Goal: Find specific page/section: Find specific page/section

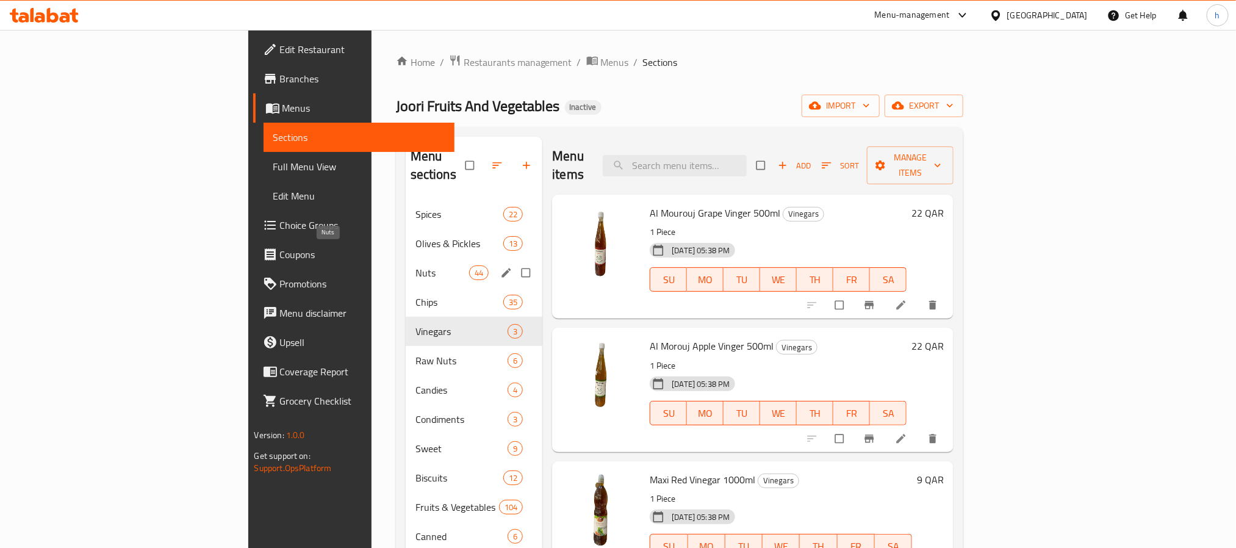
click at [415, 265] on span "Nuts" at bounding box center [442, 272] width 54 height 15
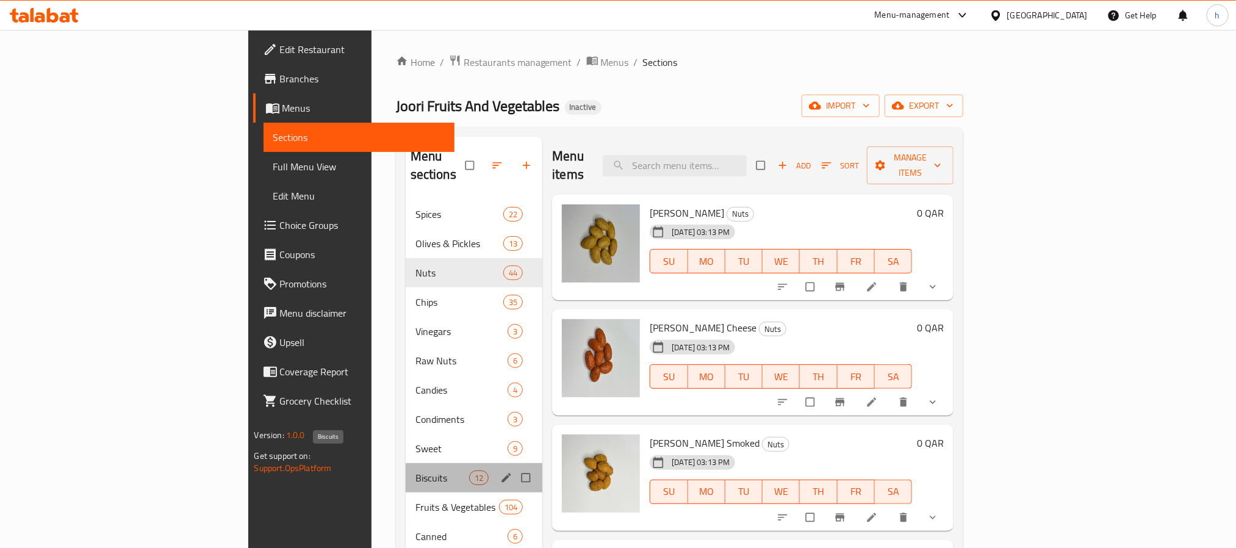
click at [415, 470] on span "Biscuits" at bounding box center [442, 477] width 54 height 15
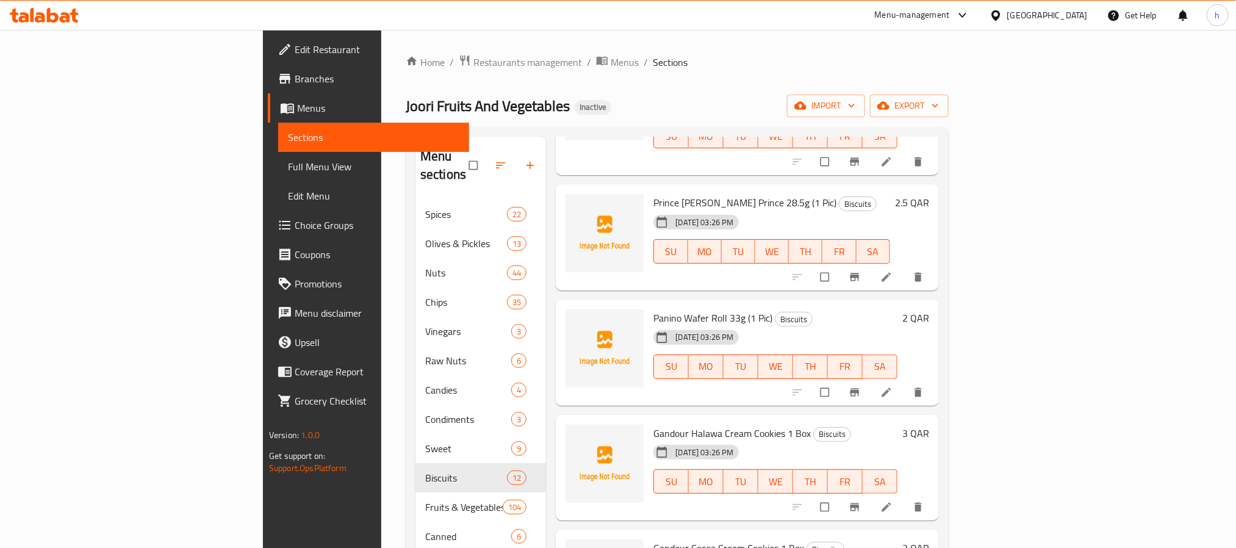
click at [653, 193] on span "Prince [PERSON_NAME] Prince 28.5g (1 Pic)" at bounding box center [744, 202] width 183 height 18
copy h6 "Prince [PERSON_NAME] Prince 28.5g (1 Pic)"
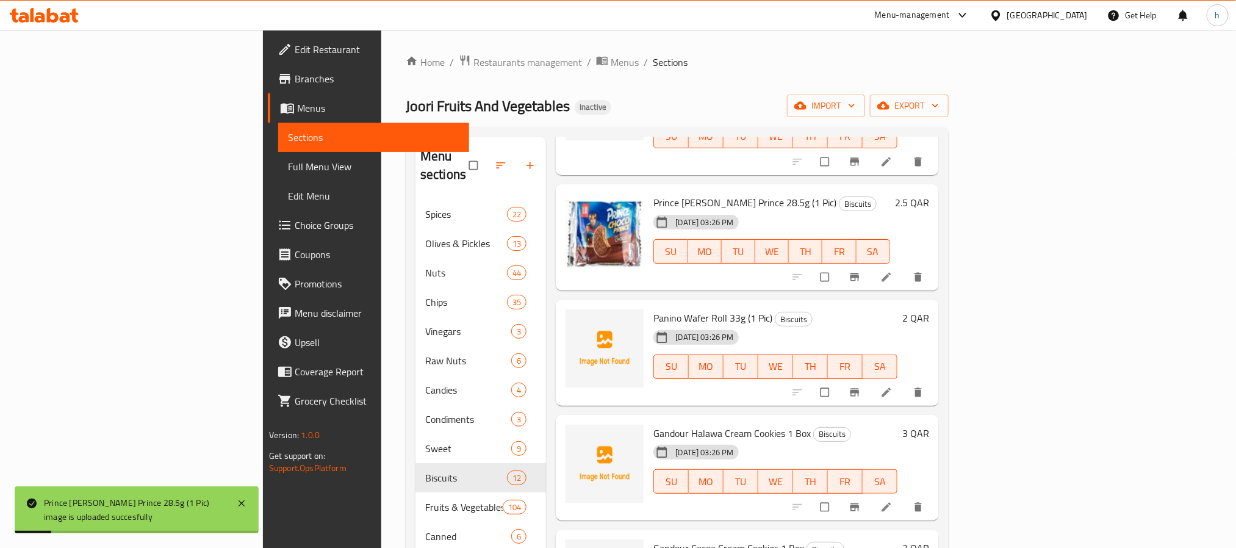
click at [659, 309] on span "Panino Wafer Roll 33g (1 Pic)" at bounding box center [712, 318] width 119 height 18
drag, startPoint x: 661, startPoint y: 282, endPoint x: 588, endPoint y: 277, distance: 72.8
click at [653, 309] on span "Panino Wafer Roll 33g (1 Pic)" at bounding box center [712, 318] width 119 height 18
copy span "Panino Wafer Roll"
drag, startPoint x: 718, startPoint y: 400, endPoint x: 587, endPoint y: 401, distance: 130.5
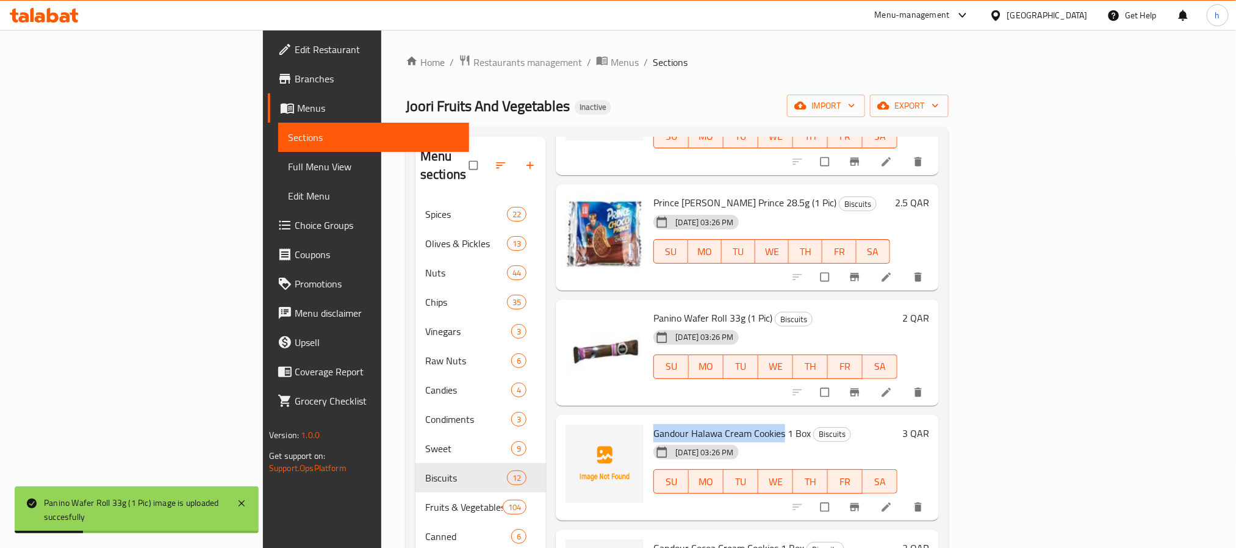
click at [653, 424] on span "Gandour Halawa Cream Cookies 1 Box" at bounding box center [731, 433] width 157 height 18
copy span "Gandour Halawa Cream Cookies"
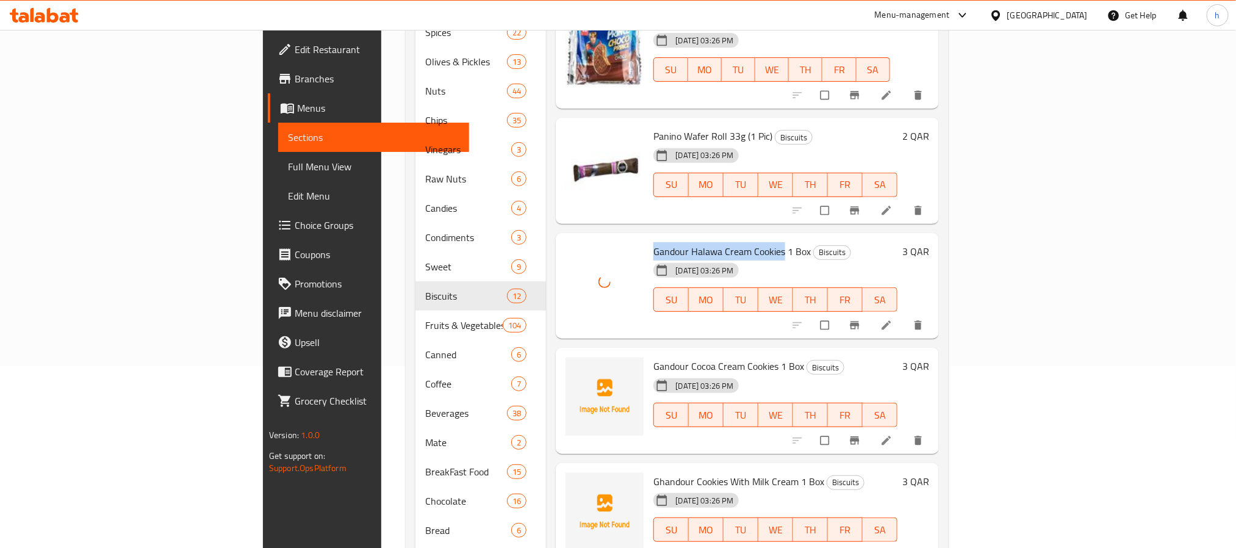
scroll to position [183, 0]
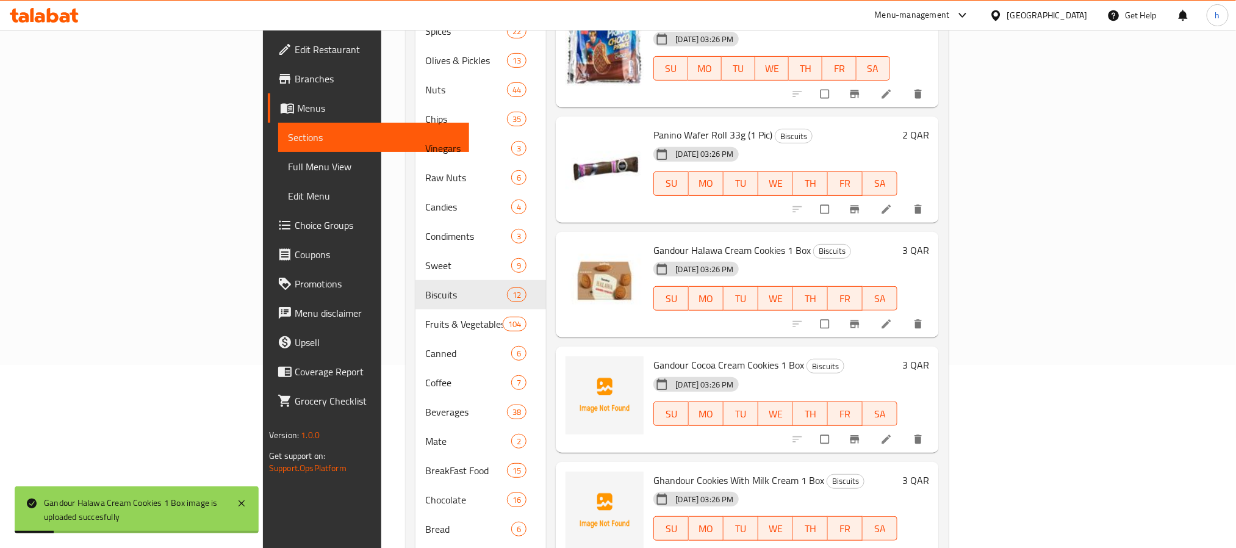
click at [692, 356] on span "Gandour Cocoa Cream Cookies 1 Box" at bounding box center [728, 365] width 151 height 18
copy h6 "Gandour Cocoa Cream Cookies 1 Box"
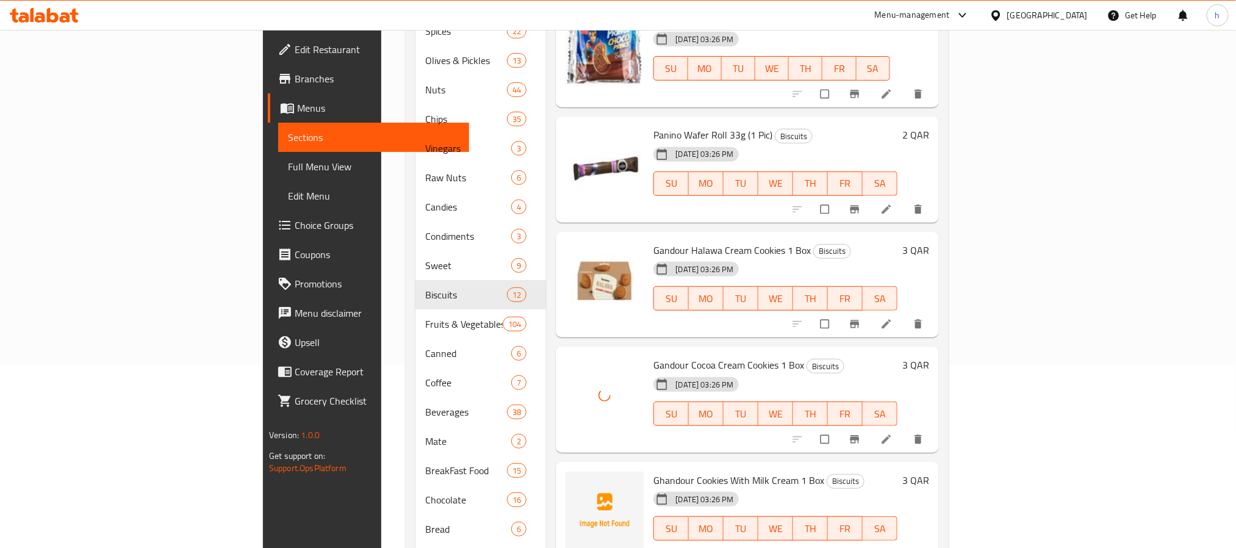
click at [659, 471] on span "Ghandour Cookies With Milk Cream 1 Box" at bounding box center [738, 480] width 171 height 18
copy h6 "Ghandour Cookies With Milk Cream 1 Box"
drag, startPoint x: 623, startPoint y: 330, endPoint x: 587, endPoint y: 329, distance: 35.4
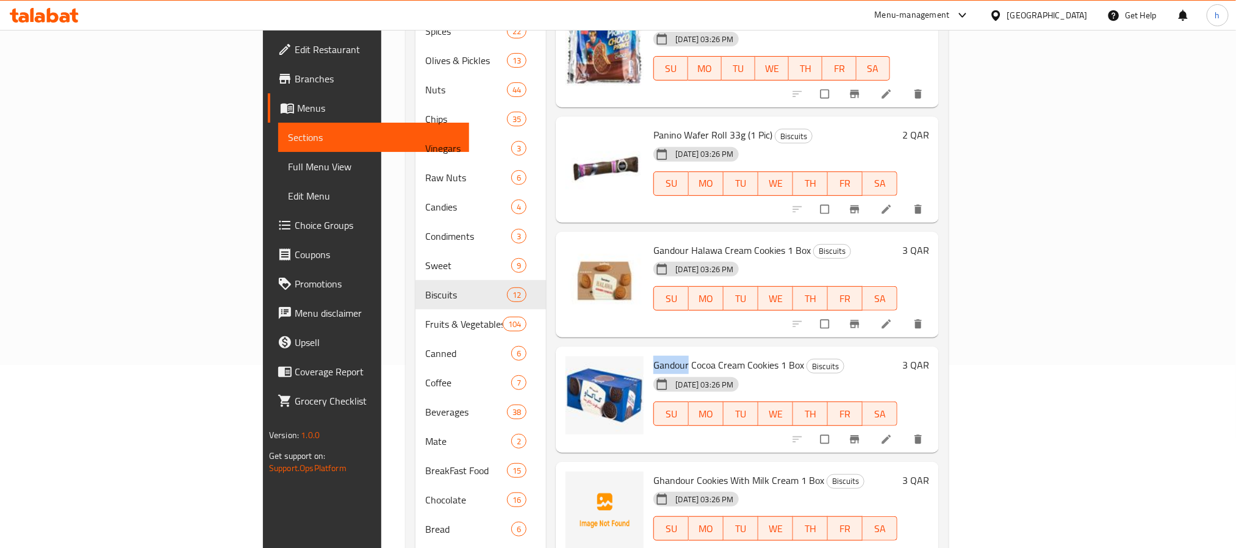
click at [653, 356] on span "Gandour Cocoa Cream Cookies 1 Box" at bounding box center [728, 365] width 151 height 18
copy span "Gandour"
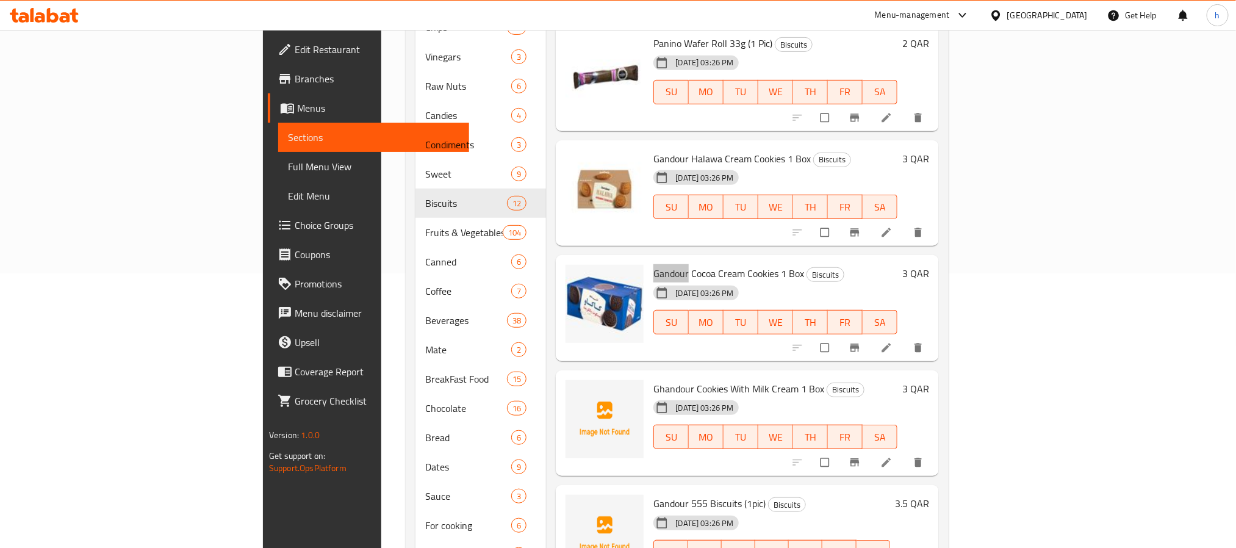
scroll to position [315, 0]
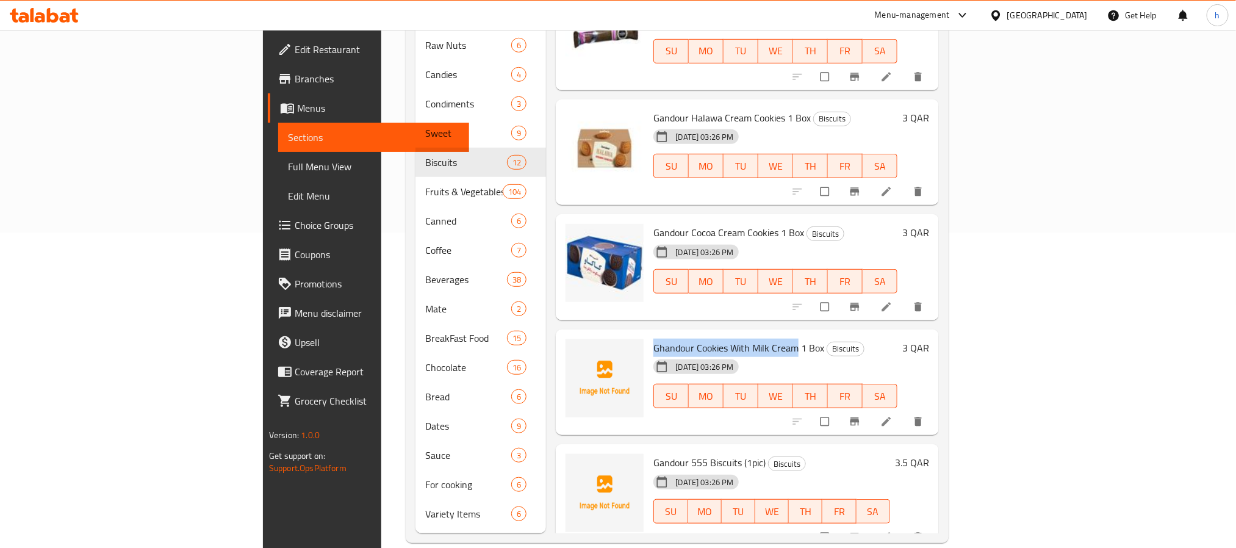
drag, startPoint x: 685, startPoint y: 309, endPoint x: 587, endPoint y: 311, distance: 97.6
click at [653, 339] on span "Ghandour Cookies With Milk Cream 1 Box" at bounding box center [738, 348] width 171 height 18
copy span "Ghandour Cookies With Milk Cream"
click at [653, 339] on span "Ghandour Cookies With Milk Cream 1 Box" at bounding box center [738, 348] width 171 height 18
drag, startPoint x: 630, startPoint y: 311, endPoint x: 758, endPoint y: 317, distance: 127.6
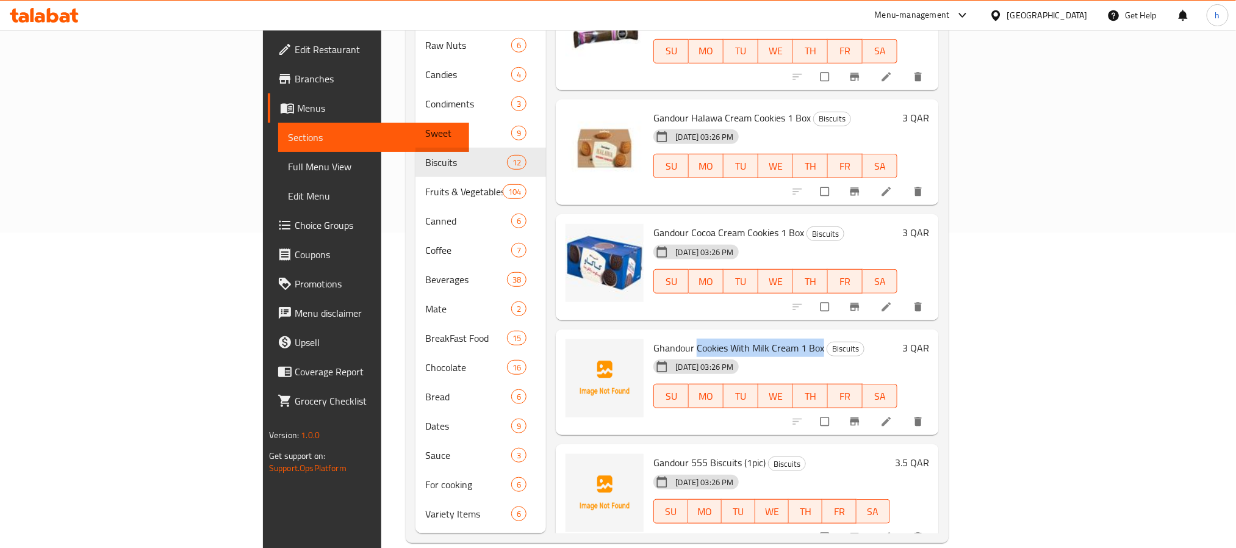
click at [758, 339] on h6 "Ghandour Cookies With Milk Cream 1 Box Biscuits" at bounding box center [774, 347] width 243 height 17
copy span "Cookies With Milk Cream 1 Box"
click at [653, 339] on span "Ghandour Cookies With Milk Cream 1 Box" at bounding box center [738, 348] width 171 height 18
copy span "Ghandour"
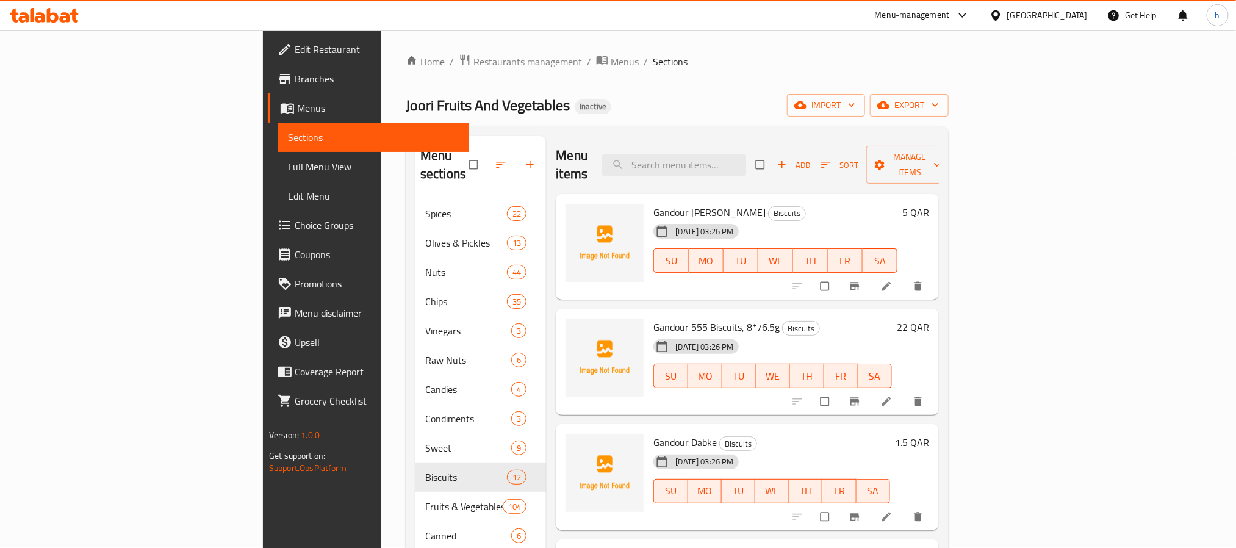
scroll to position [0, 0]
click at [653, 204] on span "Gandour [PERSON_NAME]" at bounding box center [709, 213] width 112 height 18
copy h6 "Gandour [PERSON_NAME]"
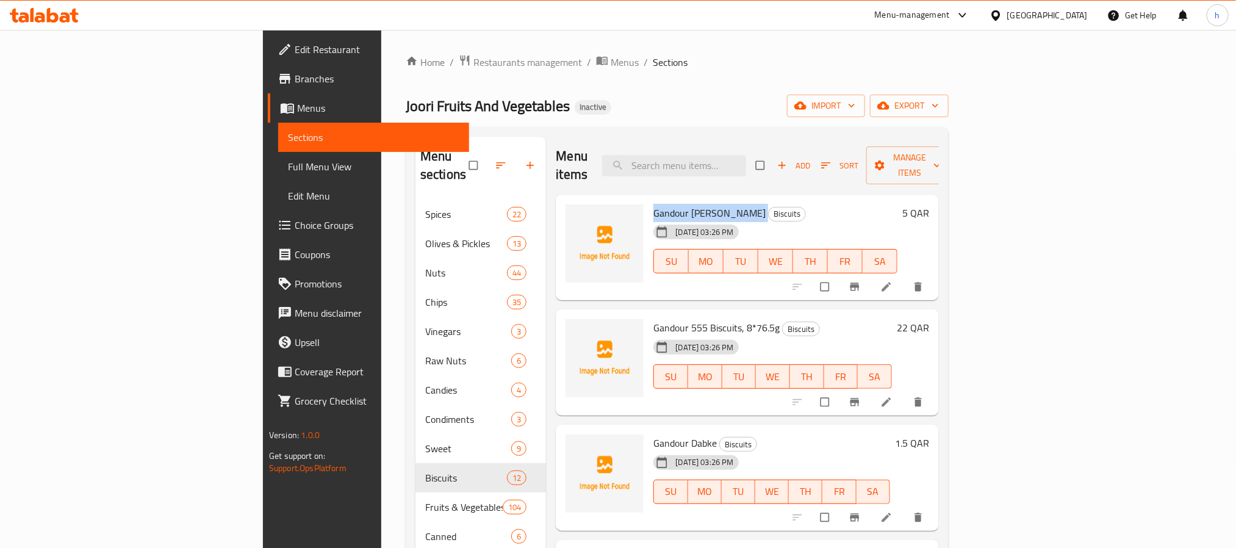
click at [661, 204] on span "Gandour [PERSON_NAME]" at bounding box center [709, 213] width 112 height 18
click at [653, 204] on span "Gandour [PERSON_NAME]" at bounding box center [709, 213] width 112 height 18
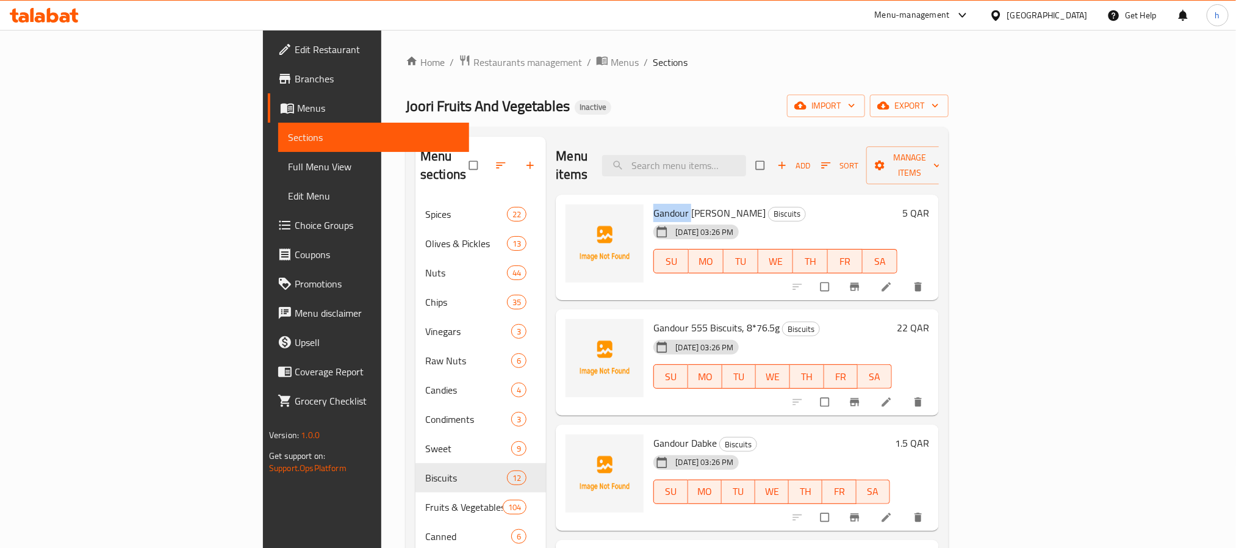
click at [653, 204] on span "Gandour [PERSON_NAME]" at bounding box center [709, 213] width 112 height 18
drag, startPoint x: 642, startPoint y: 308, endPoint x: 587, endPoint y: 302, distance: 55.2
click at [653, 318] on span "Gandour 555 Biscuits, 8*76.5g" at bounding box center [716, 327] width 126 height 18
click at [667, 318] on span "Gandour 555 Biscuits, 8*76.5g" at bounding box center [716, 327] width 126 height 18
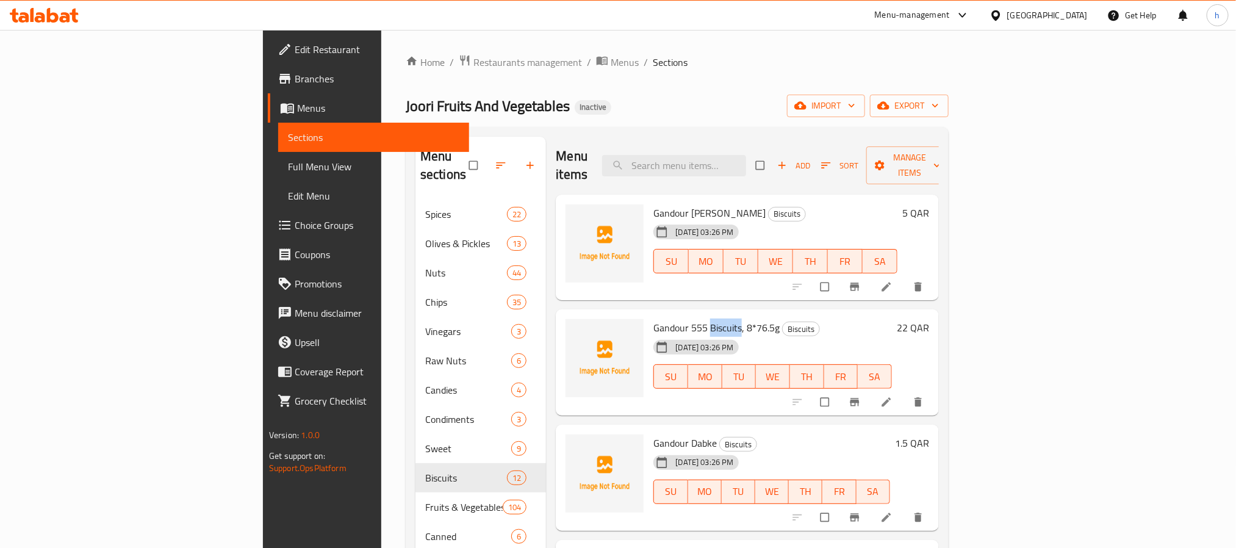
click at [667, 318] on span "Gandour 555 Biscuits, 8*76.5g" at bounding box center [716, 327] width 126 height 18
click at [653, 434] on span "Gandour Dabke" at bounding box center [684, 443] width 63 height 18
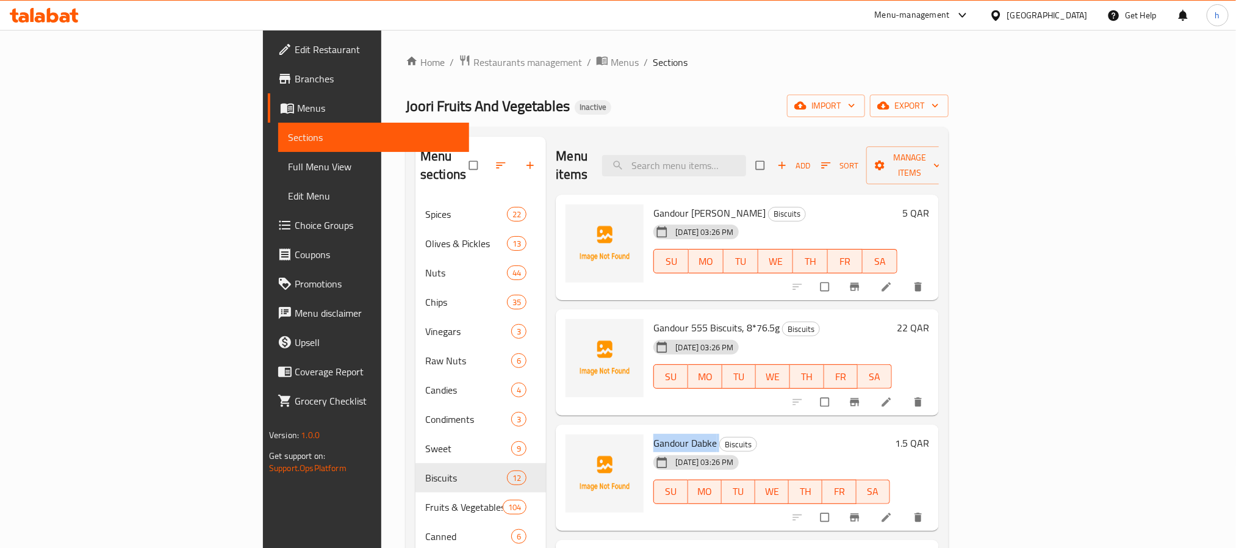
click at [653, 434] on span "Gandour Dabke" at bounding box center [684, 443] width 63 height 18
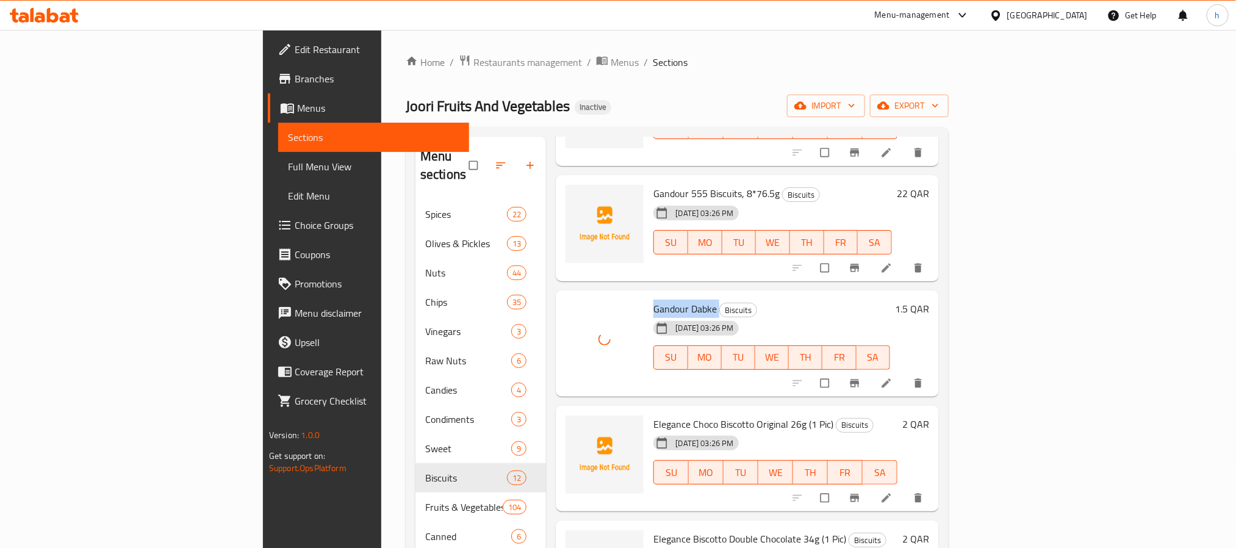
scroll to position [183, 0]
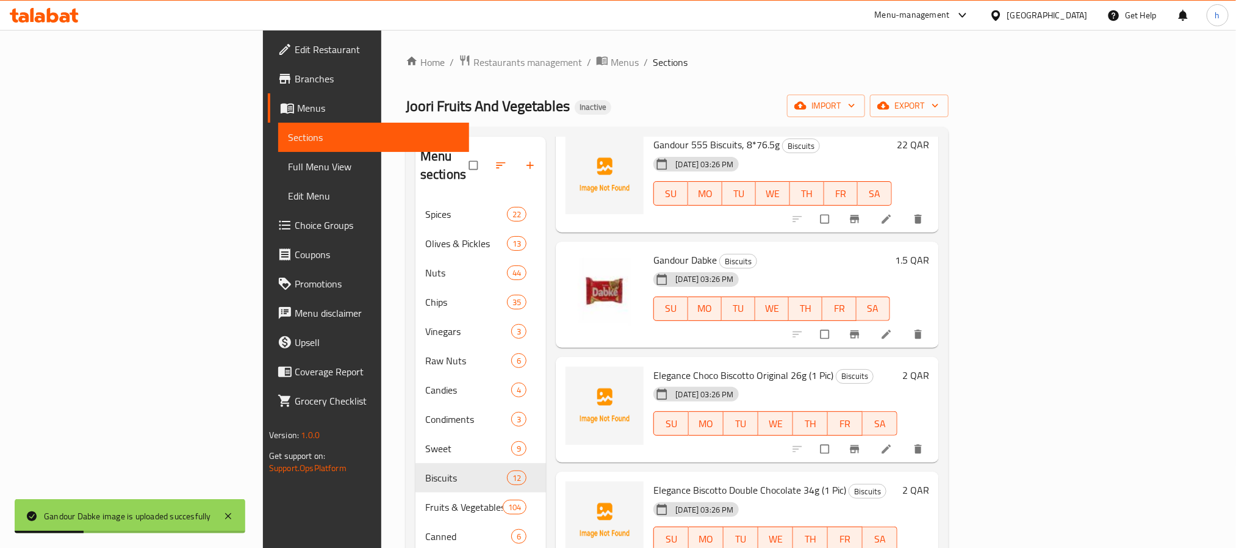
click at [677, 366] on span "Elegance Choco Biscotto Original 26g (1 Pic)" at bounding box center [743, 375] width 180 height 18
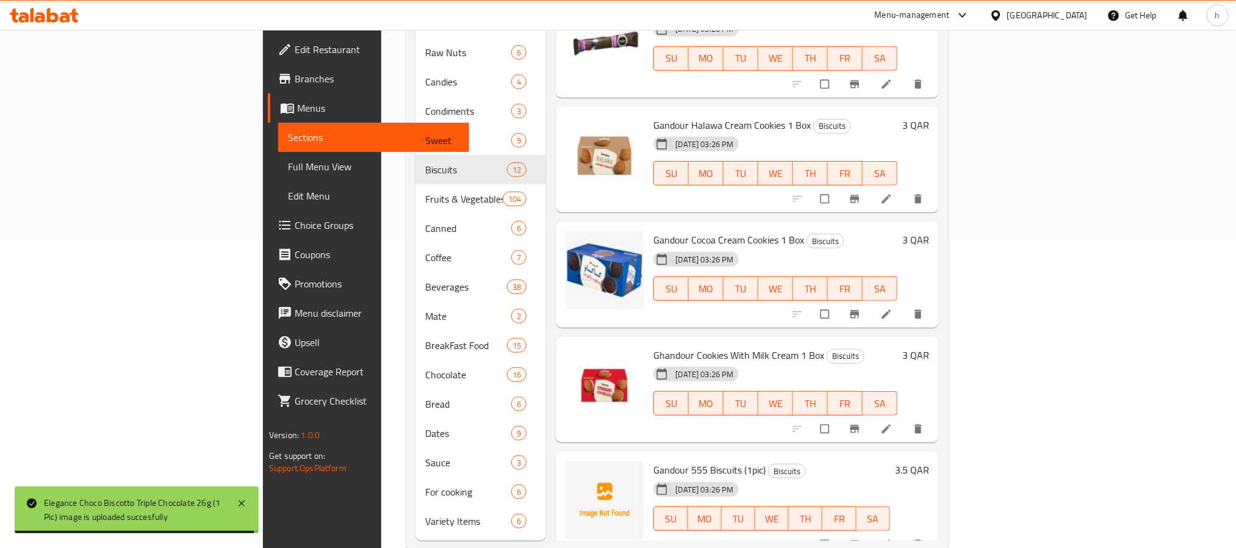
scroll to position [315, 0]
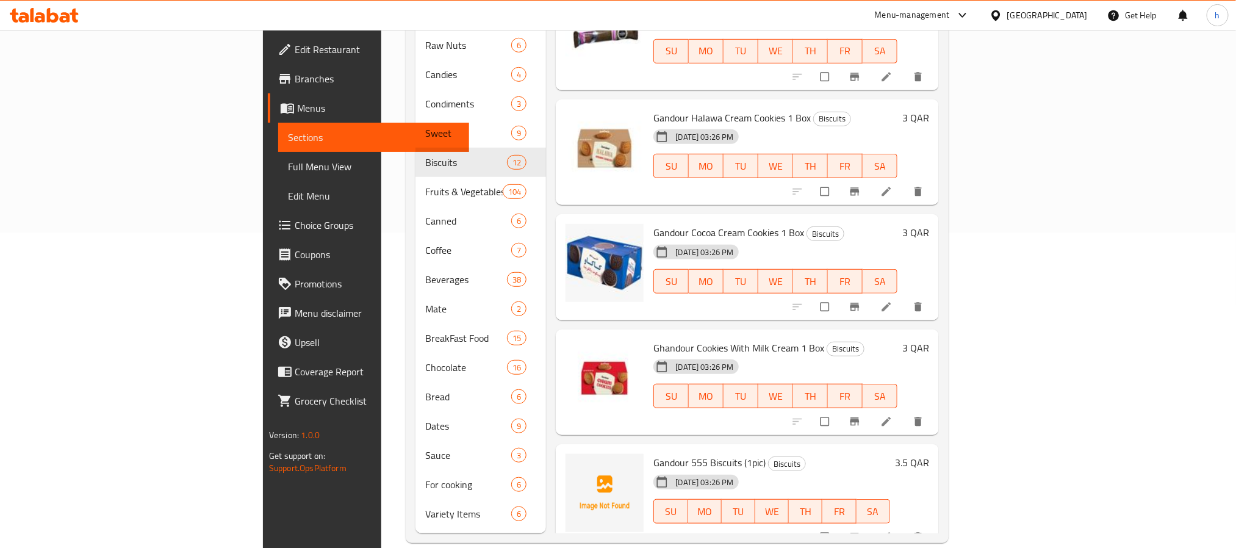
click at [653, 453] on span "Gandour 555 Biscuits (1pic)" at bounding box center [709, 462] width 112 height 18
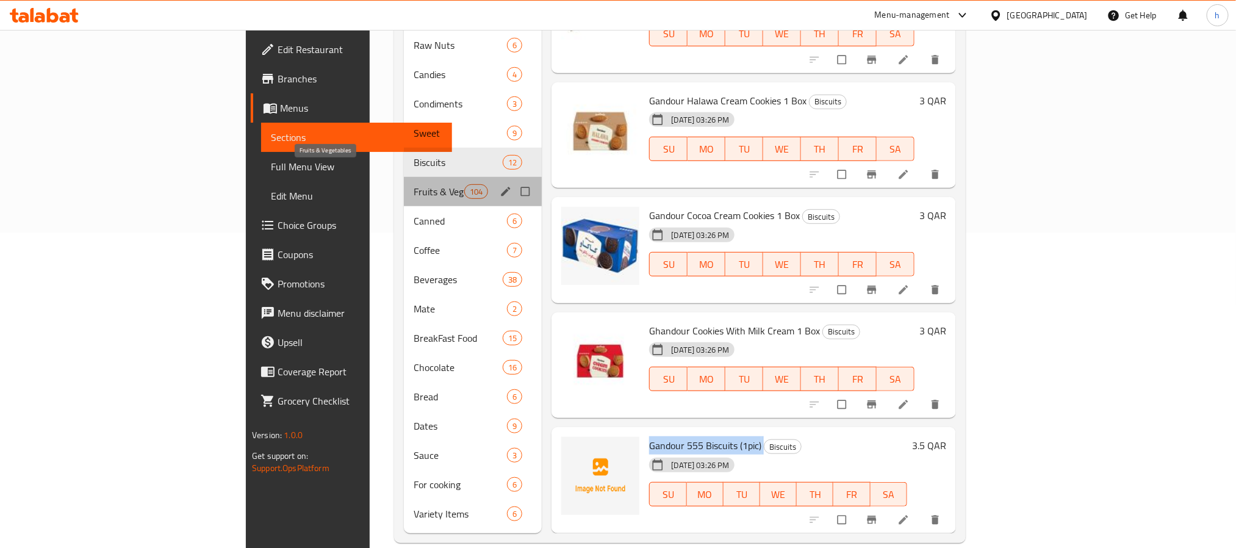
click at [414, 184] on span "Fruits & Vegetables" at bounding box center [439, 191] width 51 height 15
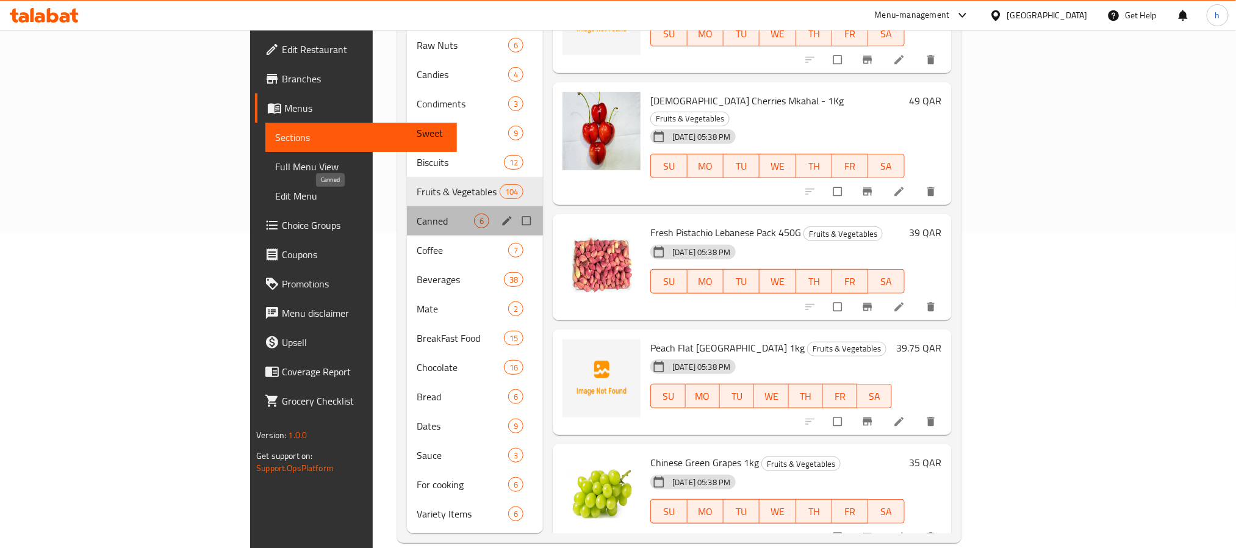
click at [417, 213] on span "Canned" at bounding box center [445, 220] width 57 height 15
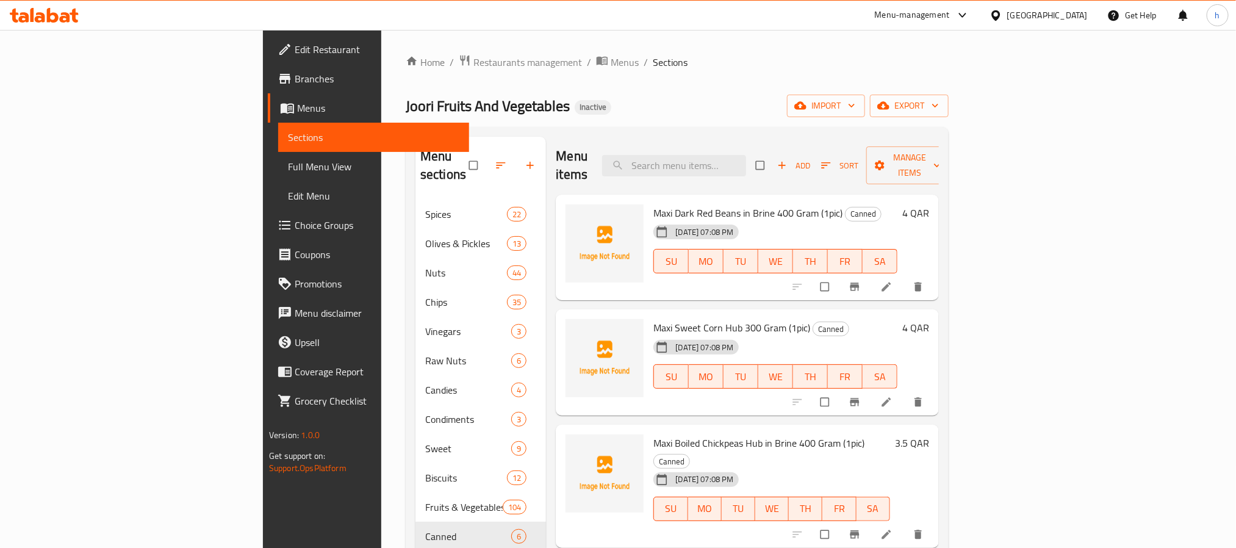
click at [653, 204] on span "Maxi Dark Red Beans in Brine 400 Gram (1pic)" at bounding box center [747, 213] width 189 height 18
click at [662, 318] on span "Maxi Sweet Corn Hub 300 Gram (1pic)" at bounding box center [731, 327] width 157 height 18
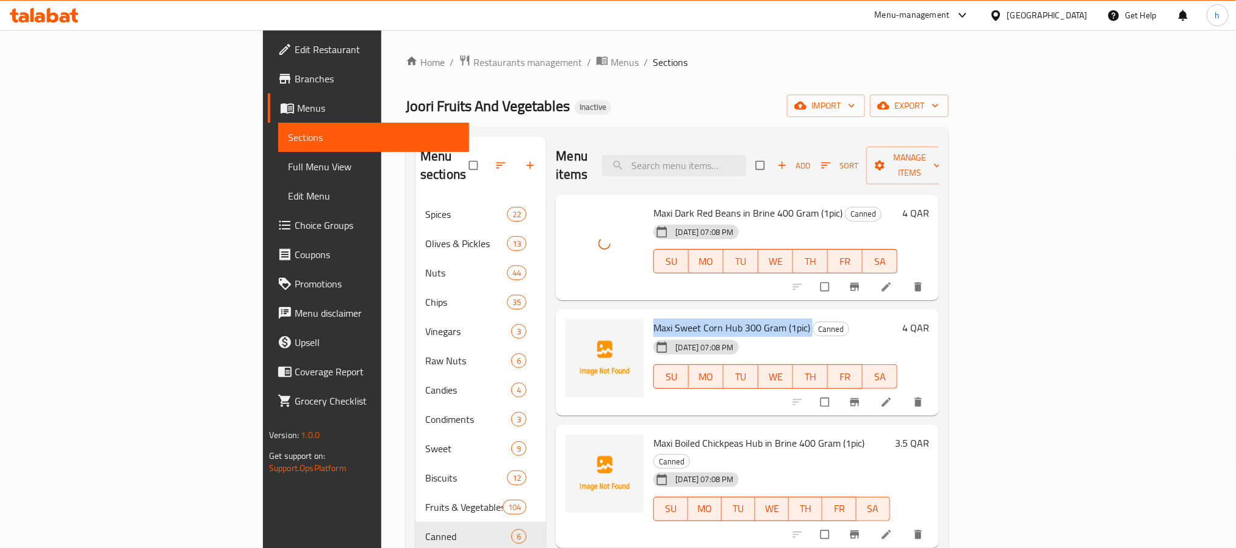
click at [662, 318] on span "Maxi Sweet Corn Hub 300 Gram (1pic)" at bounding box center [731, 327] width 157 height 18
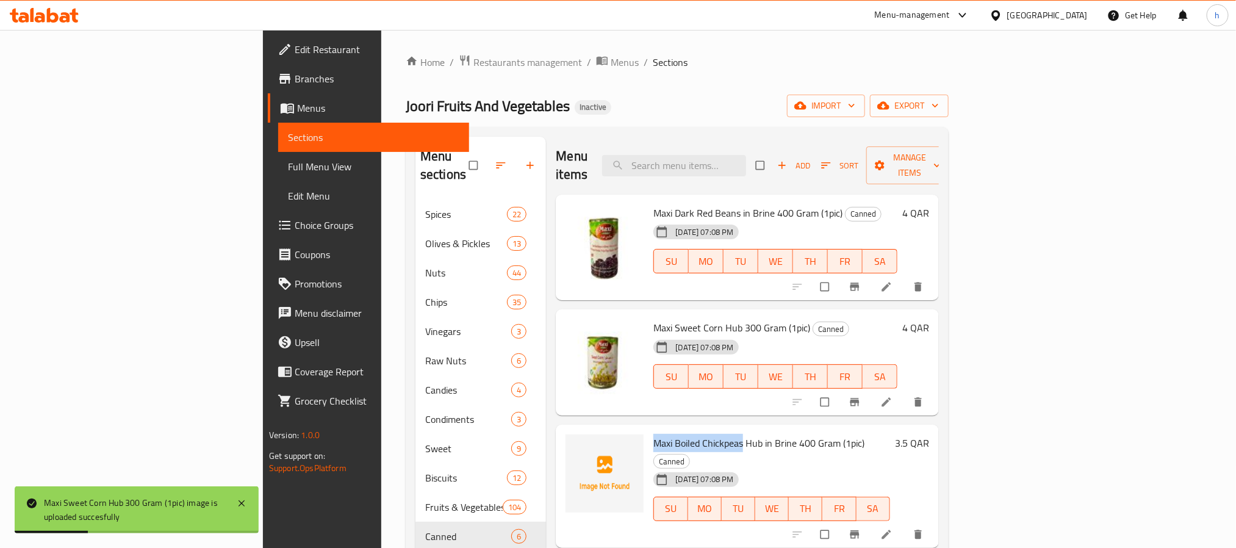
drag, startPoint x: 678, startPoint y: 425, endPoint x: 586, endPoint y: 427, distance: 91.5
click at [648, 429] on div "Maxi Boiled Chickpeas Hub in Brine 400 Gram (1pic) Canned [DATE] 07:08 PM SU MO…" at bounding box center [771, 485] width 246 height 113
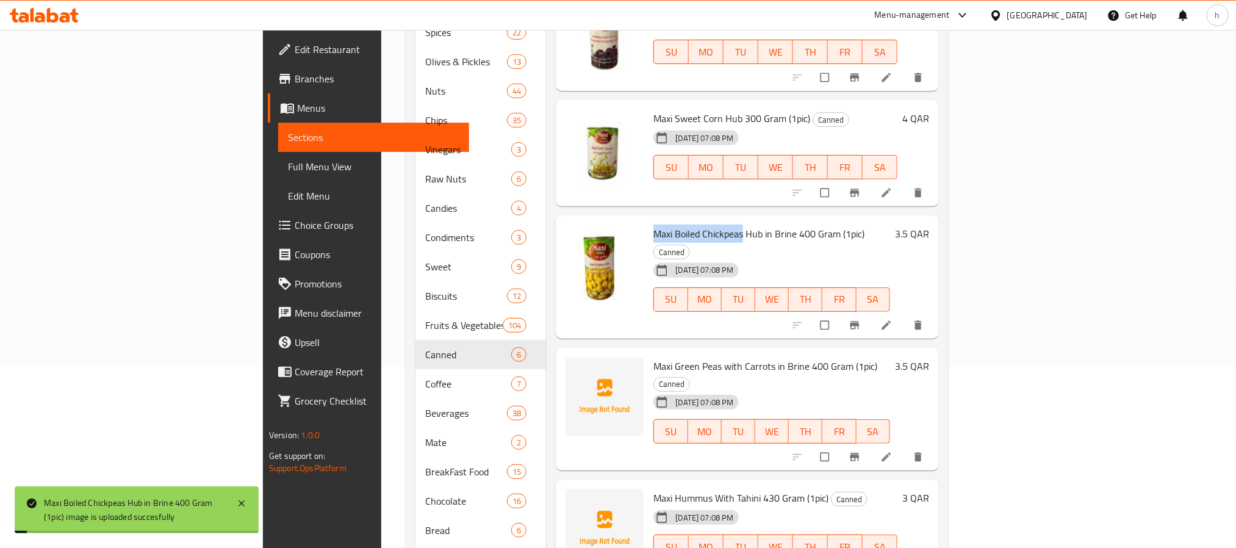
scroll to position [183, 0]
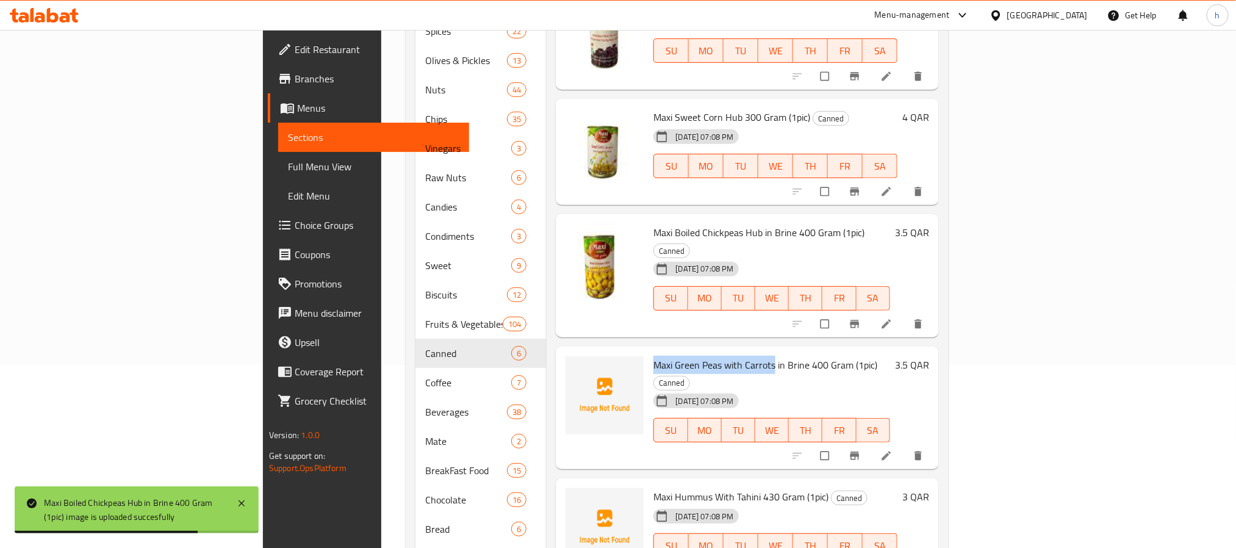
drag, startPoint x: 708, startPoint y: 329, endPoint x: 583, endPoint y: 328, distance: 125.7
click at [648, 351] on div "Maxi Green Peas with Carrots in Brine 400 Gram (1pic) Canned [DATE] 07:08 PM SU…" at bounding box center [771, 407] width 246 height 113
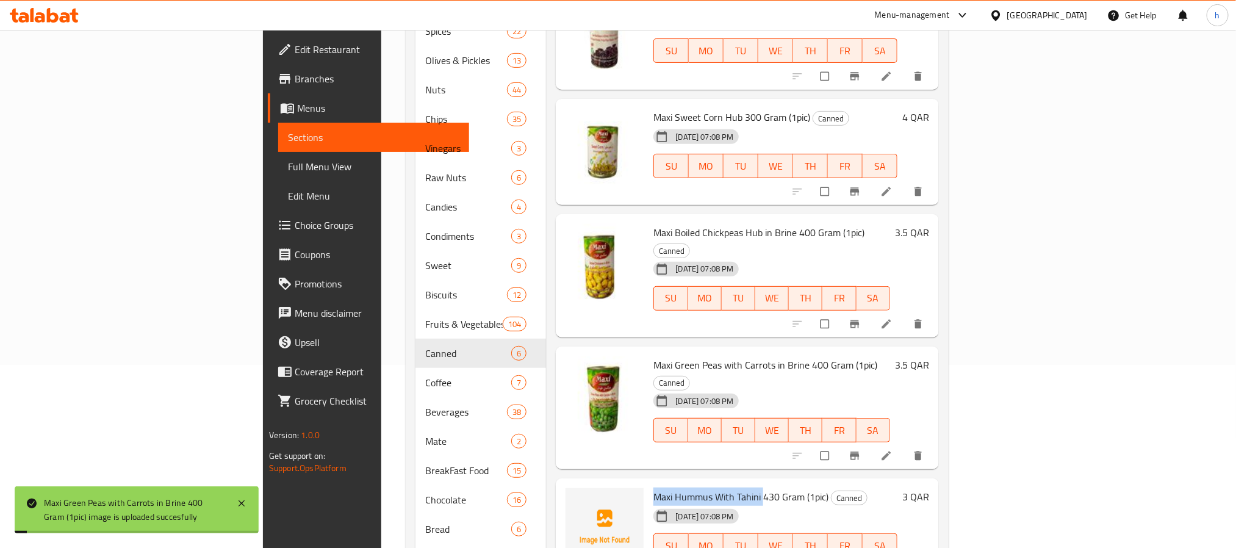
drag, startPoint x: 696, startPoint y: 447, endPoint x: 584, endPoint y: 443, distance: 112.3
click at [648, 483] on div "Maxi Hummus With Tahini 430 Gram (1pic) Canned [DATE] 07:08 PM SU MO TU WE TH F…" at bounding box center [774, 531] width 253 height 96
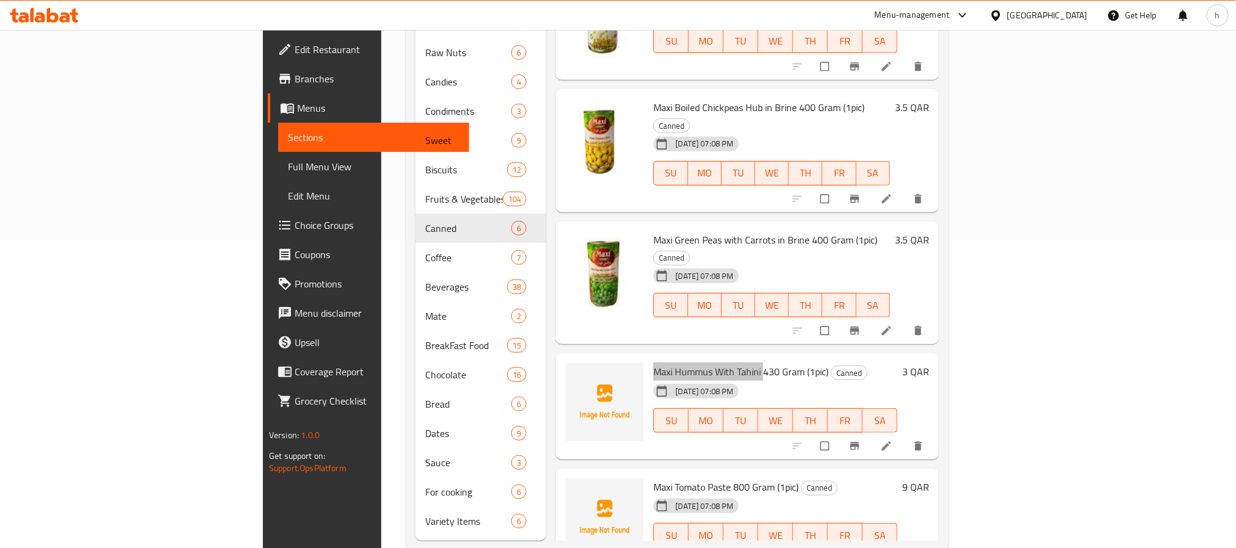
scroll to position [315, 0]
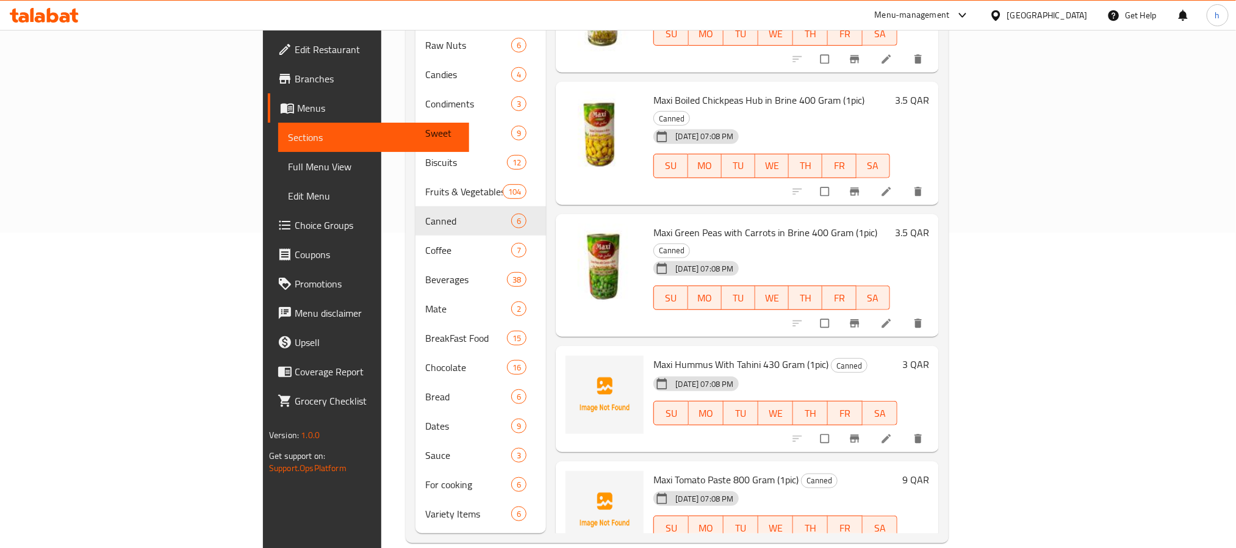
click at [653, 470] on span "Maxi Tomato Paste 800 Gram (1pic)" at bounding box center [725, 479] width 145 height 18
click at [648, 466] on div "Maxi Tomato Paste 800 Gram (1pic) Canned [DATE] 07:08 PM SU MO TU WE TH FR SA" at bounding box center [774, 514] width 253 height 96
click at [653, 470] on span "Maxi Tomato Paste 800 Gram (1pic)" at bounding box center [725, 479] width 145 height 18
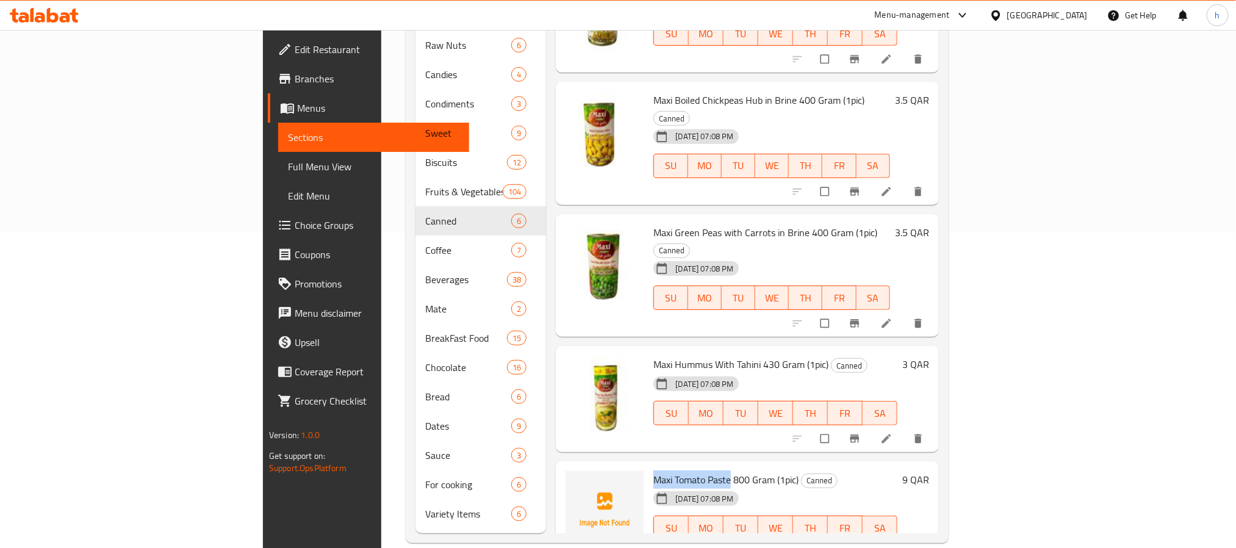
drag, startPoint x: 665, startPoint y: 430, endPoint x: 584, endPoint y: 428, distance: 81.1
click at [648, 466] on div "Maxi Tomato Paste 800 Gram (1pic) Canned [DATE] 07:08 PM SU MO TU WE TH FR SA" at bounding box center [774, 514] width 253 height 96
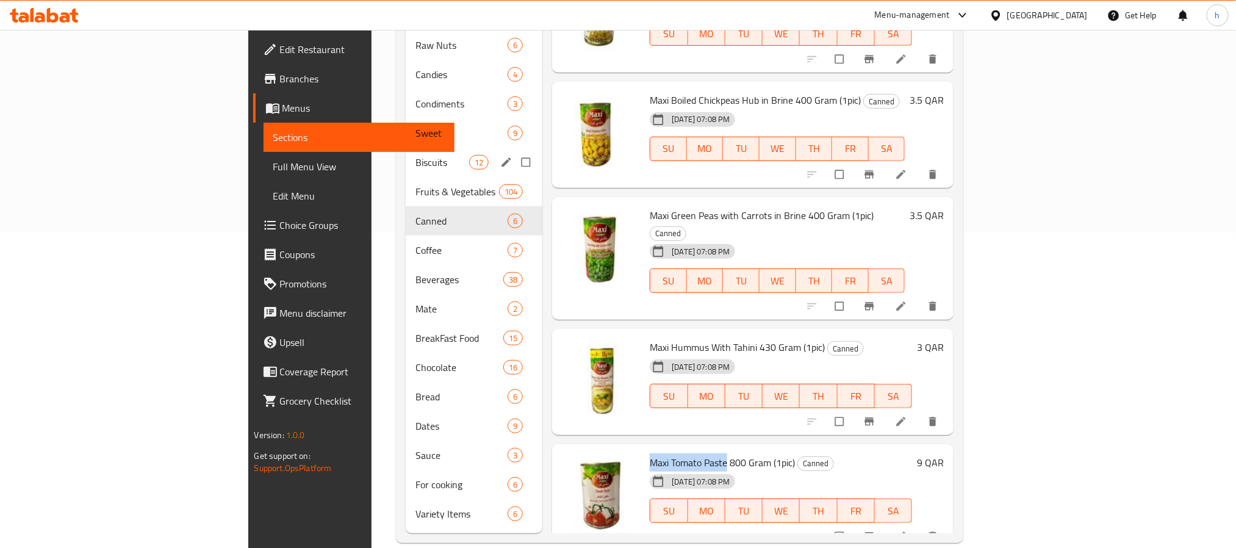
click at [406, 148] on div "Biscuits 12" at bounding box center [474, 162] width 137 height 29
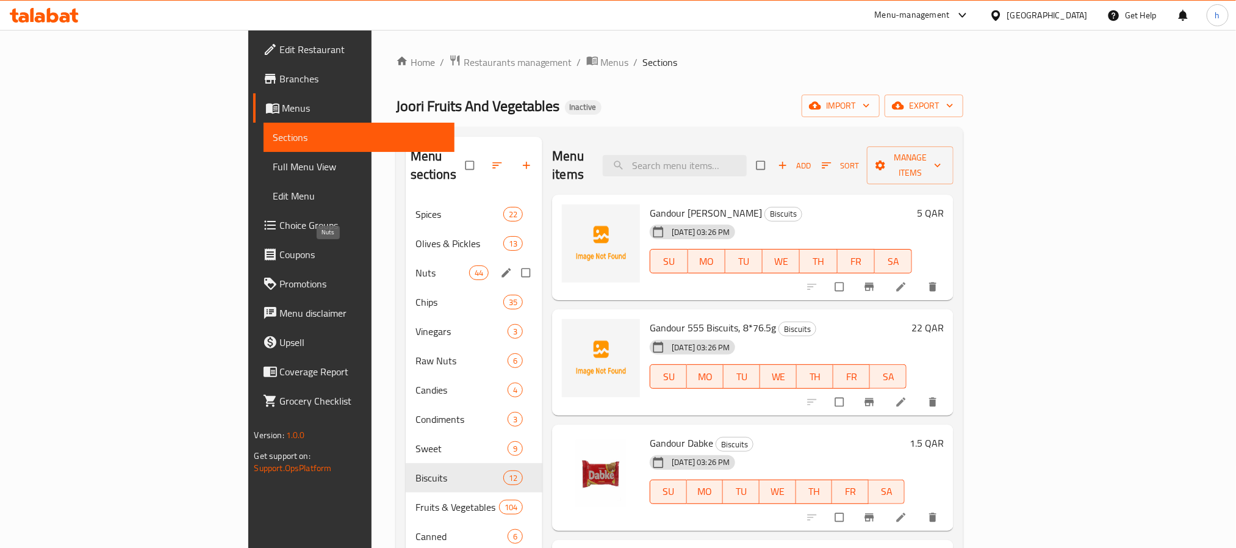
click at [415, 265] on span "Nuts" at bounding box center [442, 272] width 54 height 15
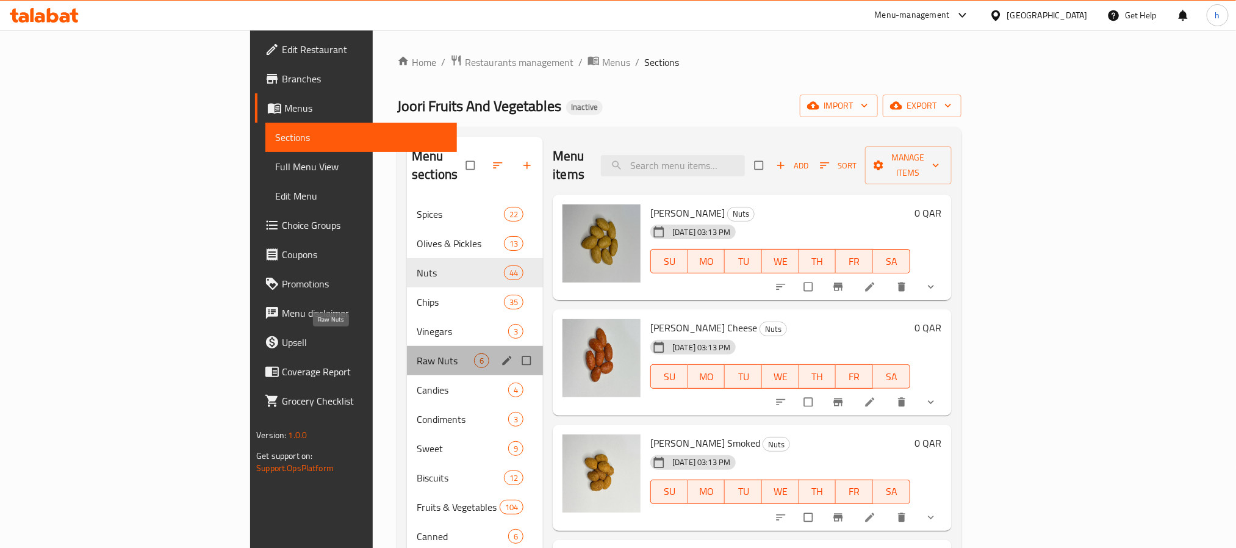
click at [417, 353] on span "Raw Nuts" at bounding box center [445, 360] width 57 height 15
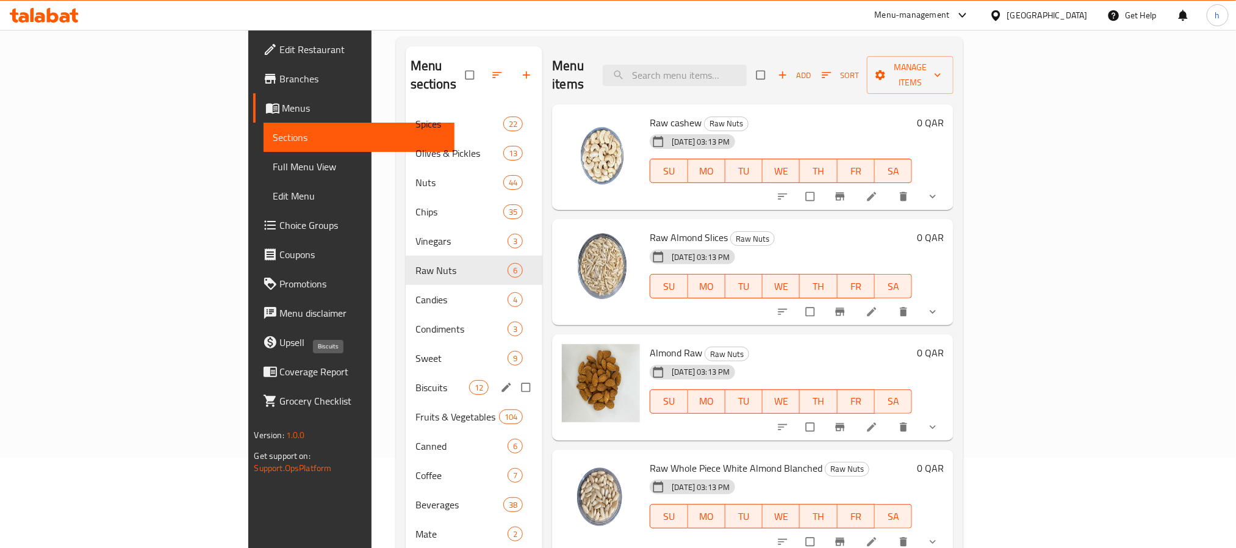
scroll to position [91, 0]
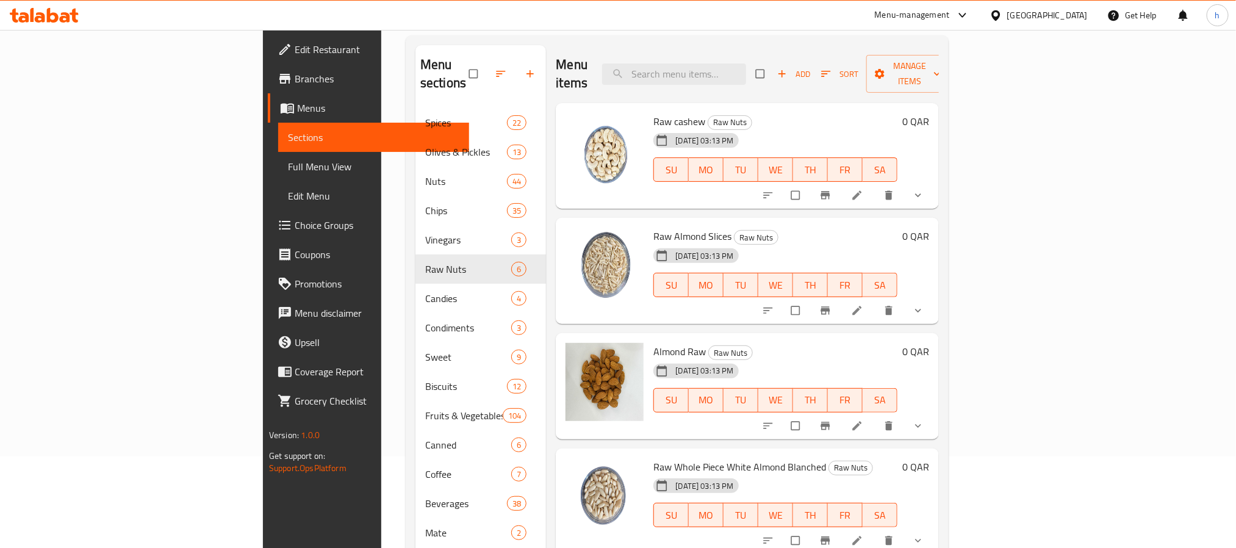
click at [734, 128] on div "[DATE] 03:13 PM SU MO TU WE TH FR SA" at bounding box center [774, 161] width 253 height 66
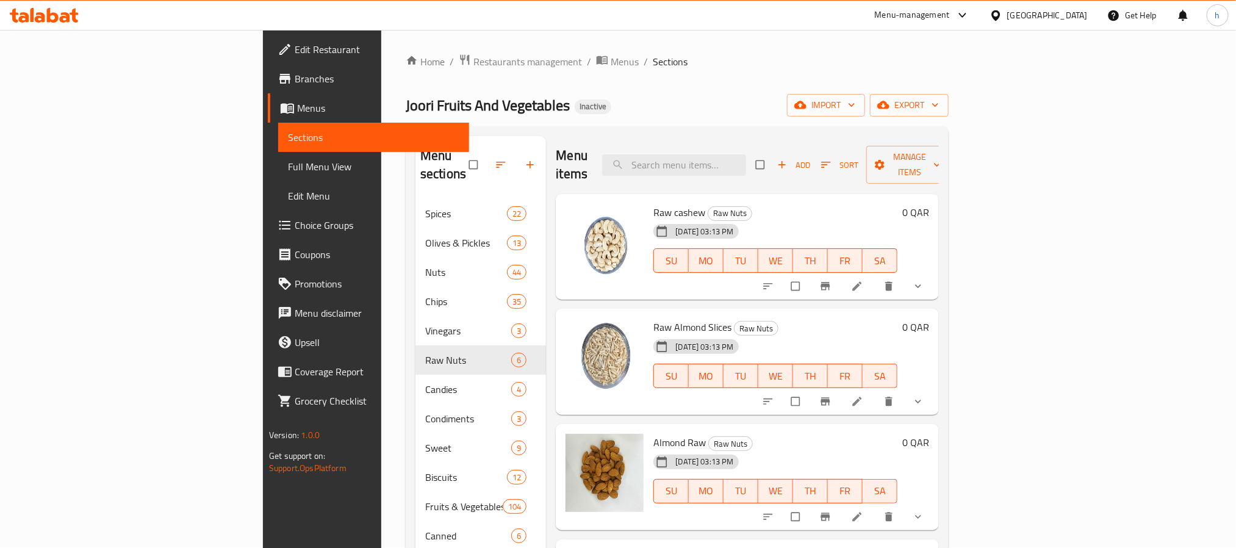
scroll to position [0, 0]
click at [782, 76] on div "Home / Restaurants management / Menus / Sections Joori Fruits And Vegetables In…" at bounding box center [677, 456] width 543 height 804
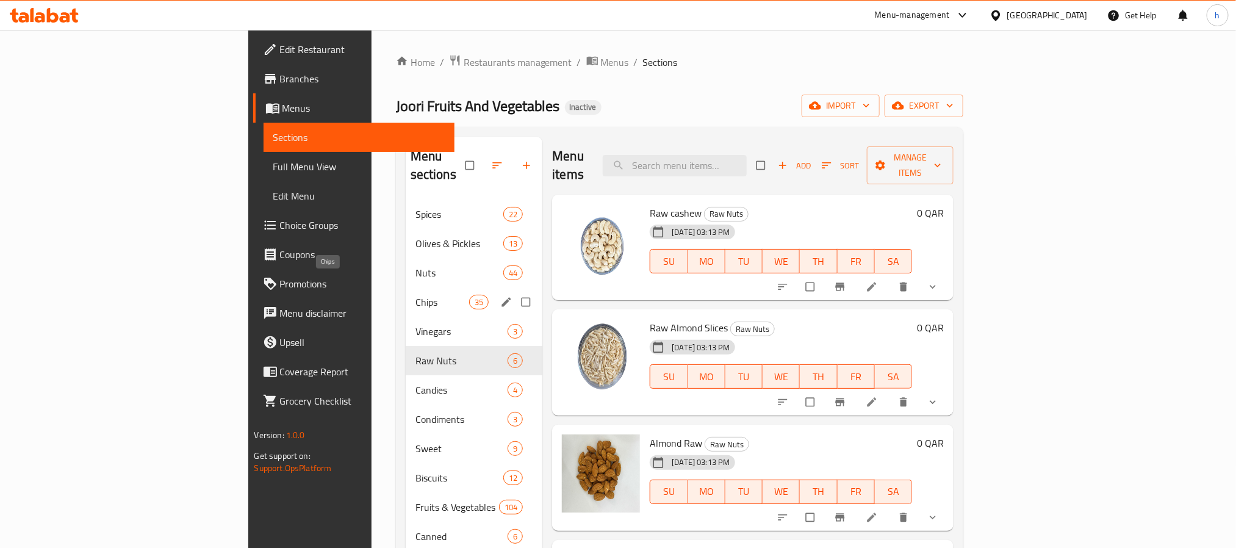
click at [415, 295] on span "Chips" at bounding box center [442, 302] width 54 height 15
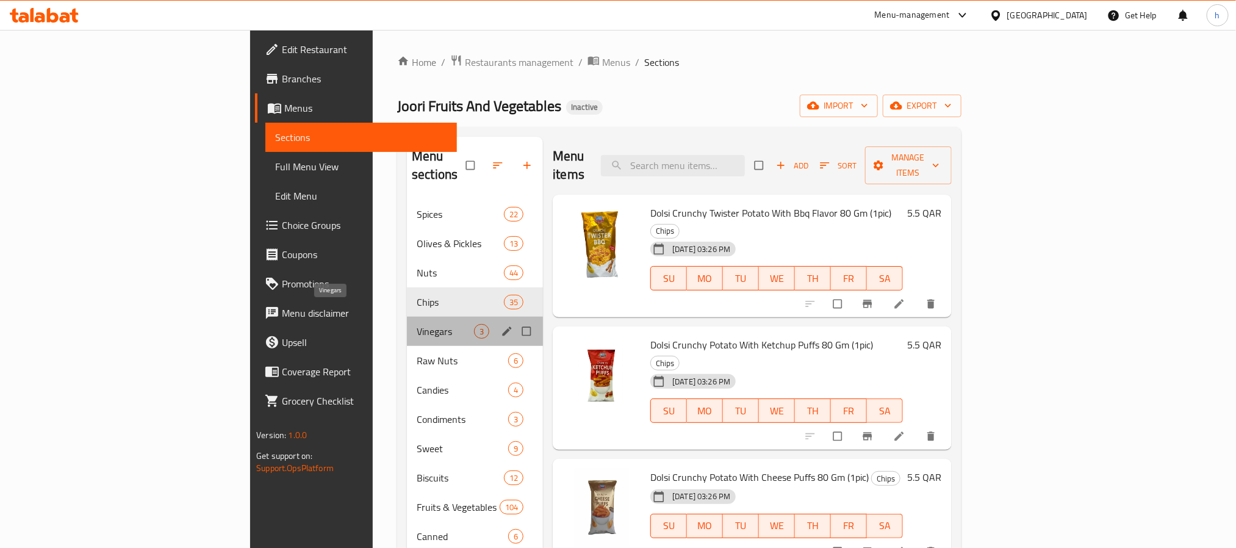
click at [417, 324] on span "Vinegars" at bounding box center [445, 331] width 57 height 15
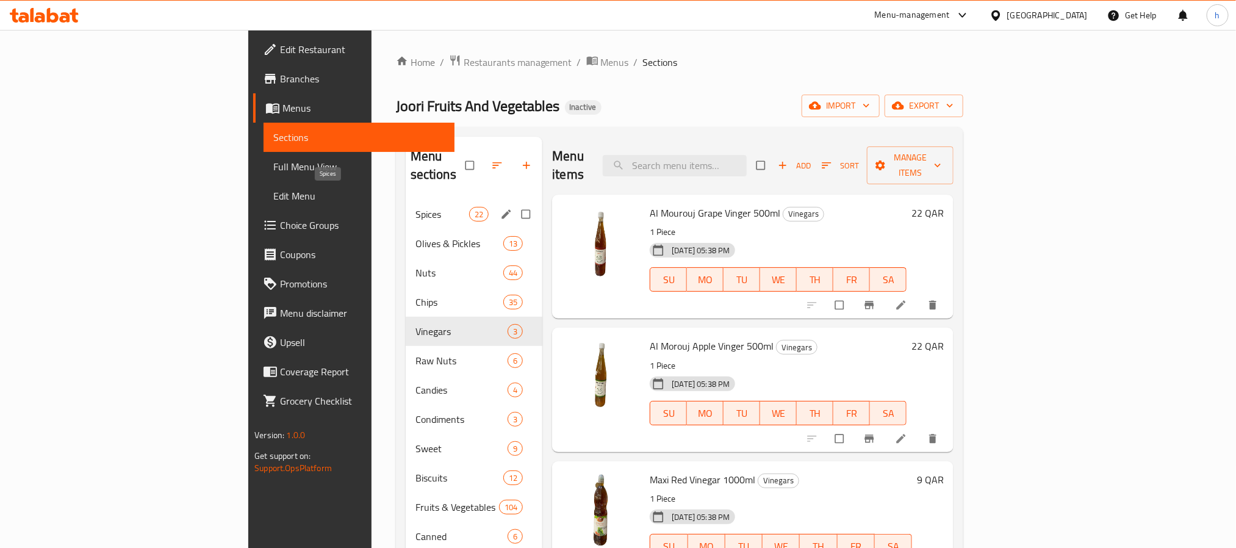
click at [415, 207] on span "Spices" at bounding box center [442, 214] width 54 height 15
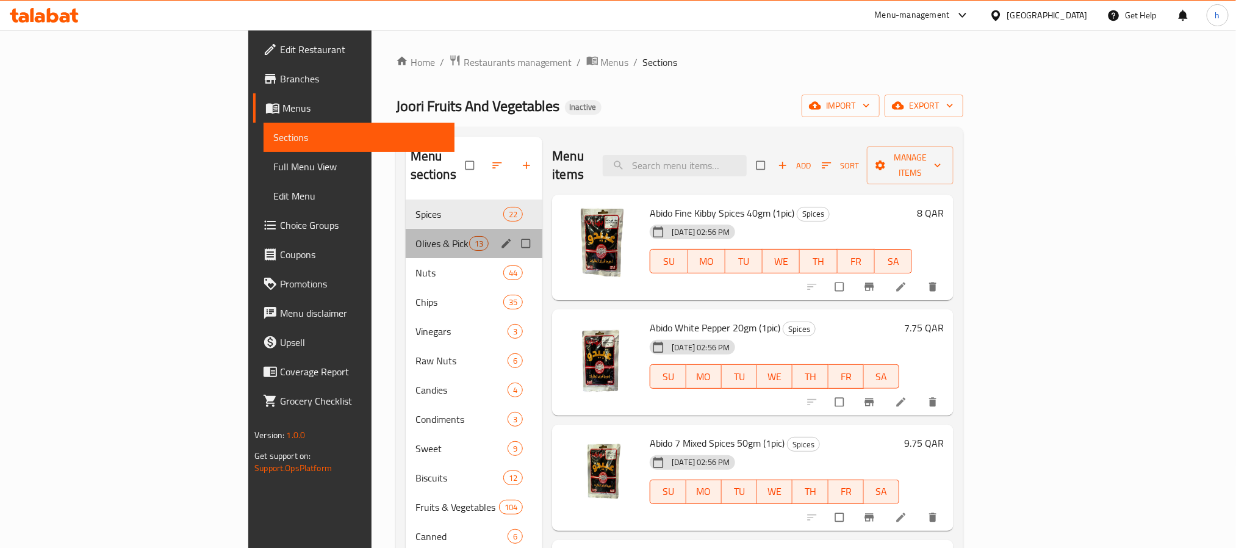
click at [406, 238] on div "Olives & Pickles 13" at bounding box center [474, 243] width 137 height 29
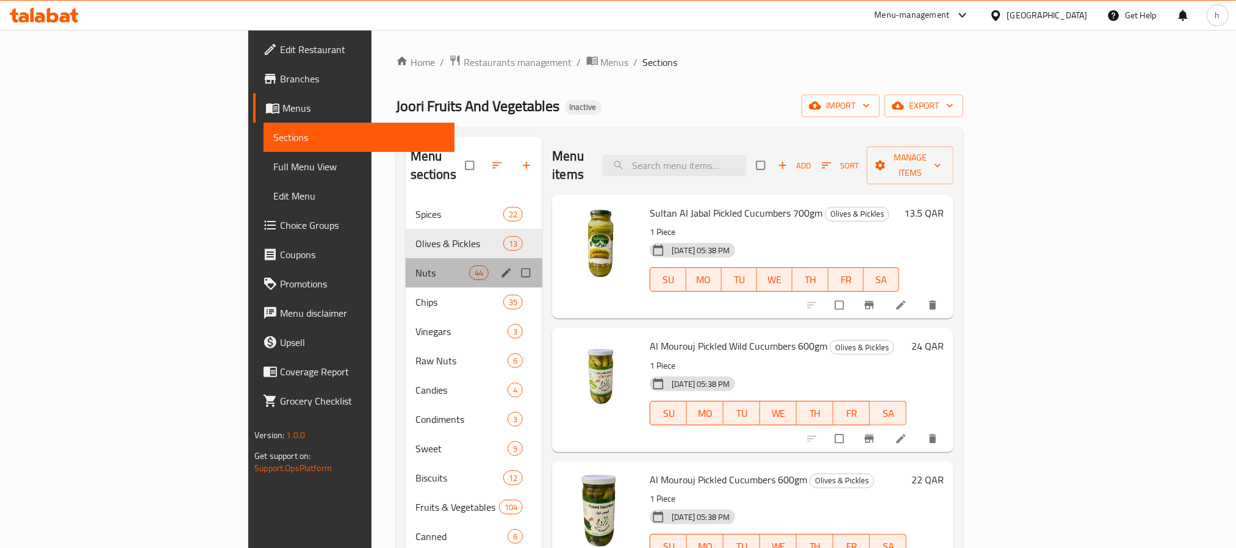
click at [406, 264] on div "Nuts 44" at bounding box center [474, 272] width 137 height 29
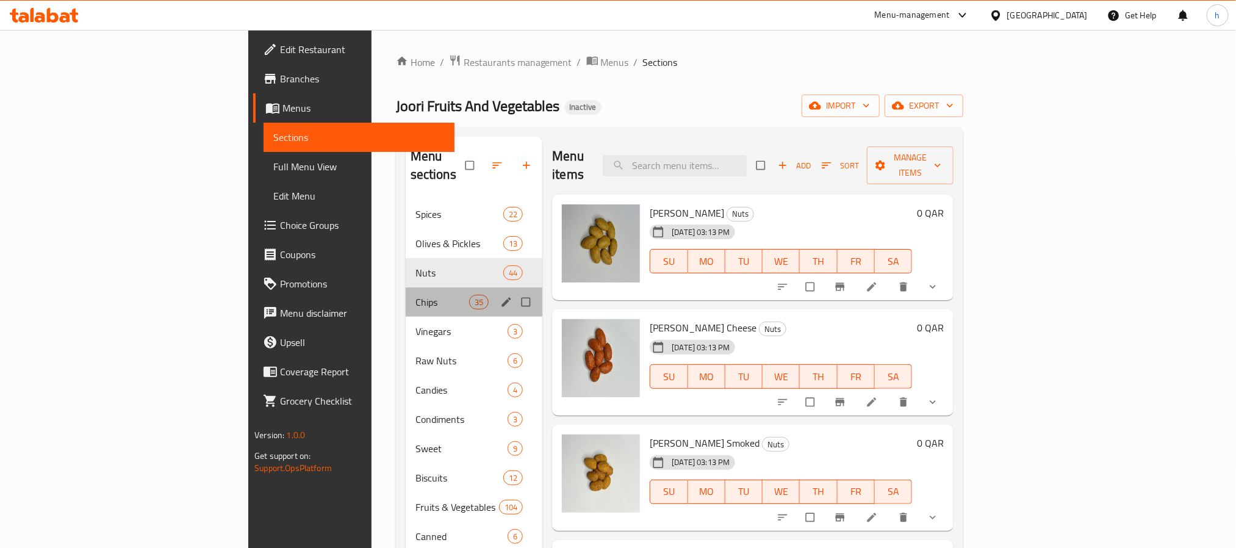
click at [406, 292] on div "Chips 35" at bounding box center [474, 301] width 137 height 29
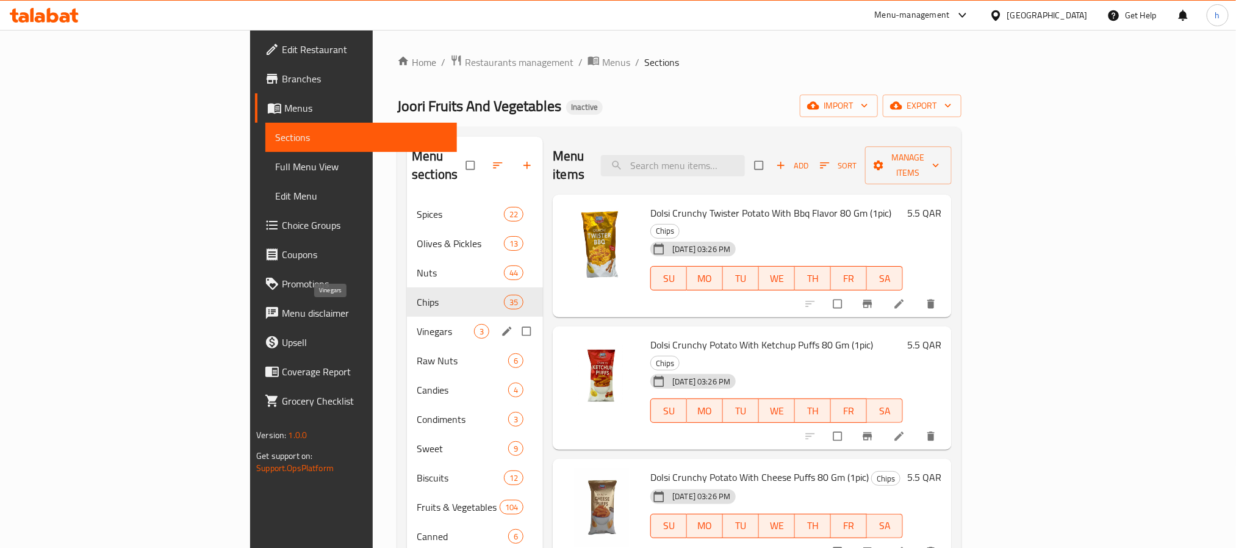
click at [417, 324] on span "Vinegars" at bounding box center [445, 331] width 57 height 15
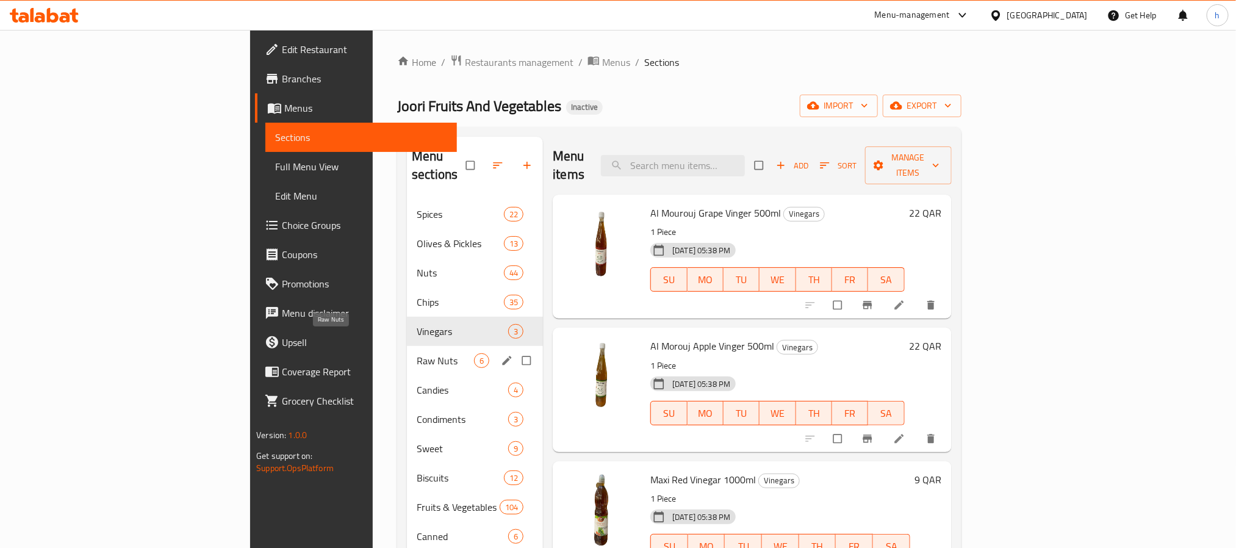
click at [417, 353] on span "Raw Nuts" at bounding box center [445, 360] width 57 height 15
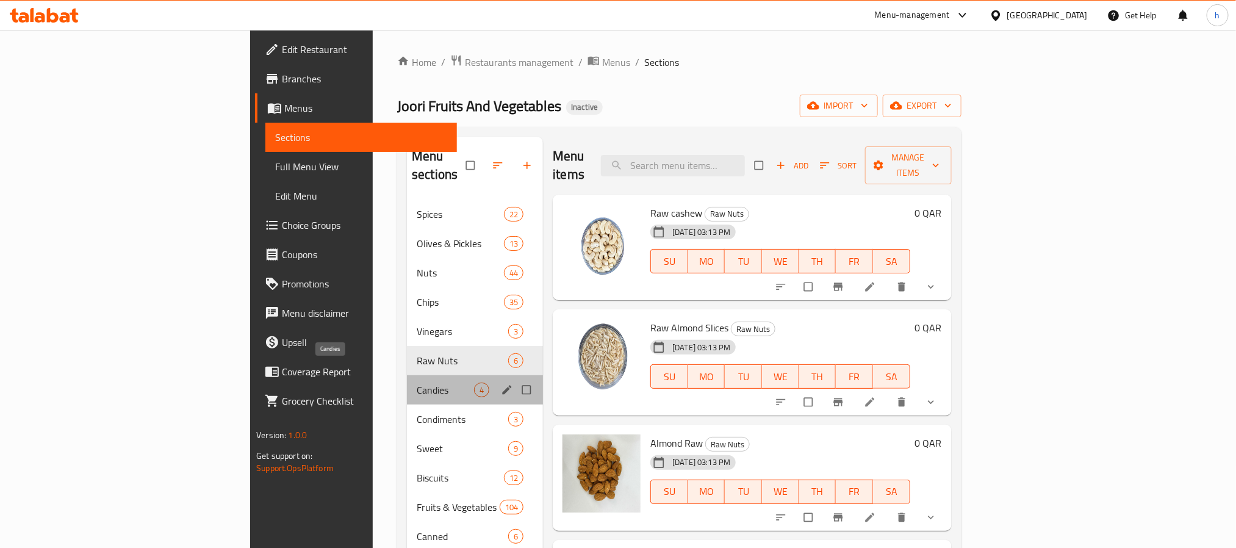
click at [417, 382] on span "Candies" at bounding box center [445, 389] width 57 height 15
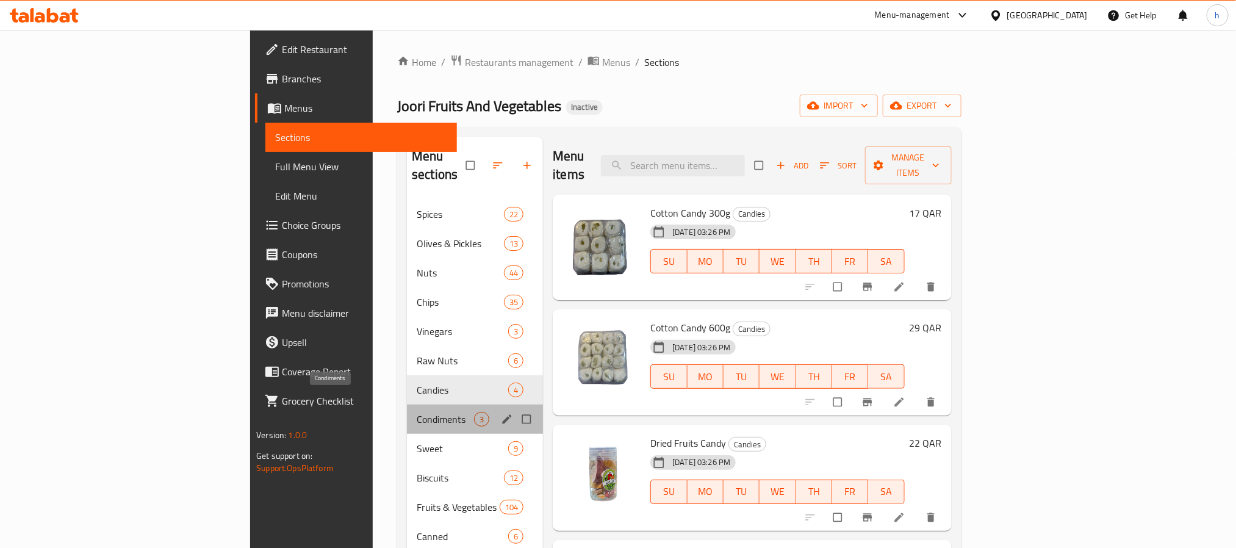
click at [417, 412] on span "Condiments" at bounding box center [445, 419] width 57 height 15
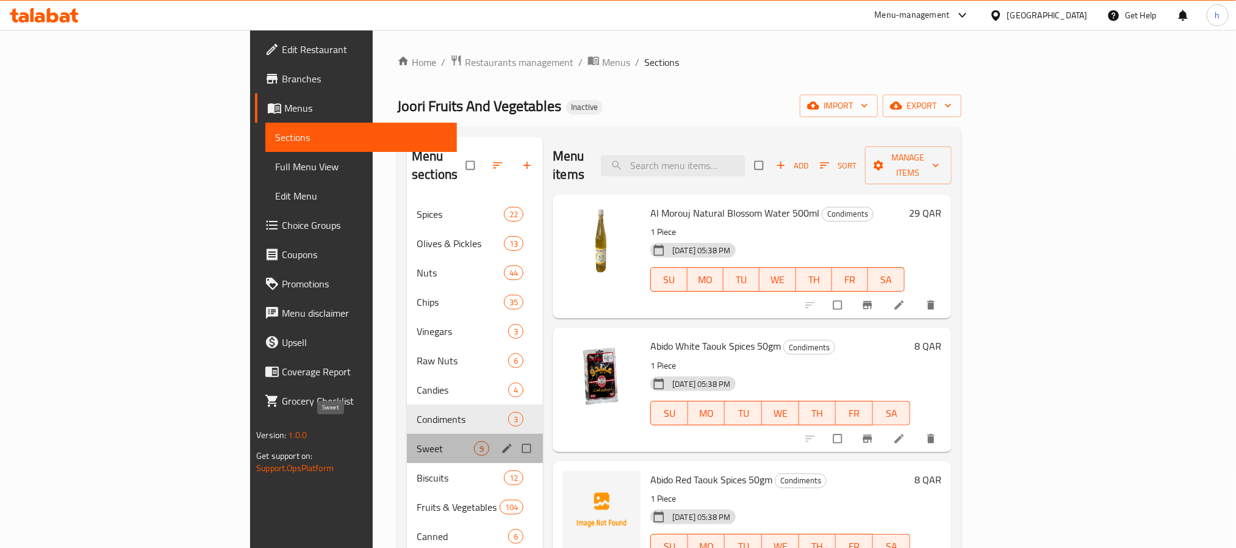
click at [417, 441] on span "Sweet" at bounding box center [445, 448] width 57 height 15
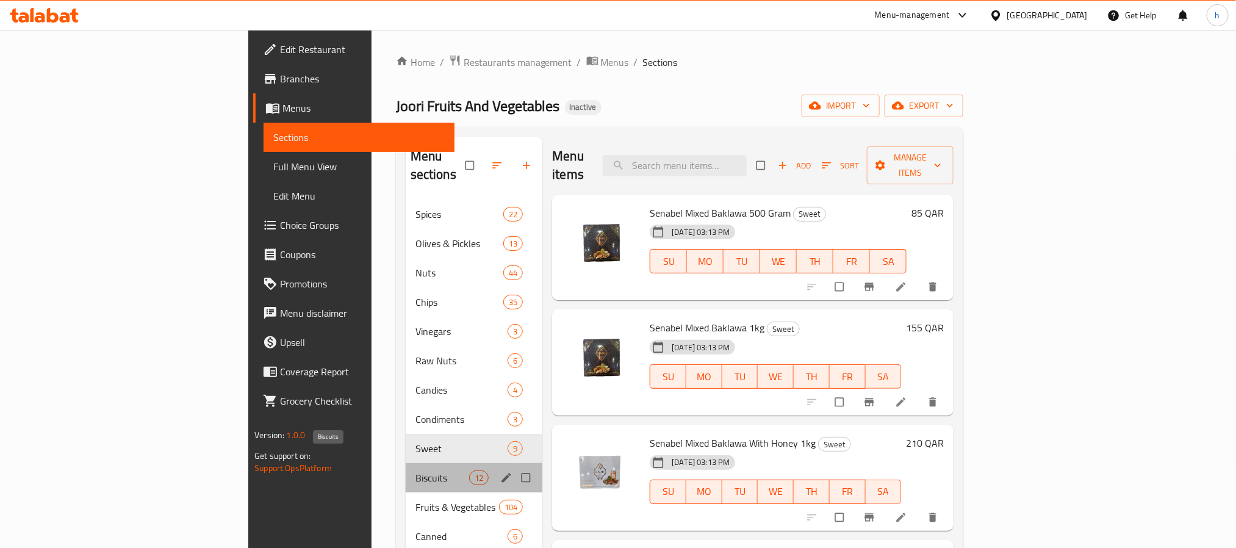
click at [415, 470] on span "Biscuits" at bounding box center [442, 477] width 54 height 15
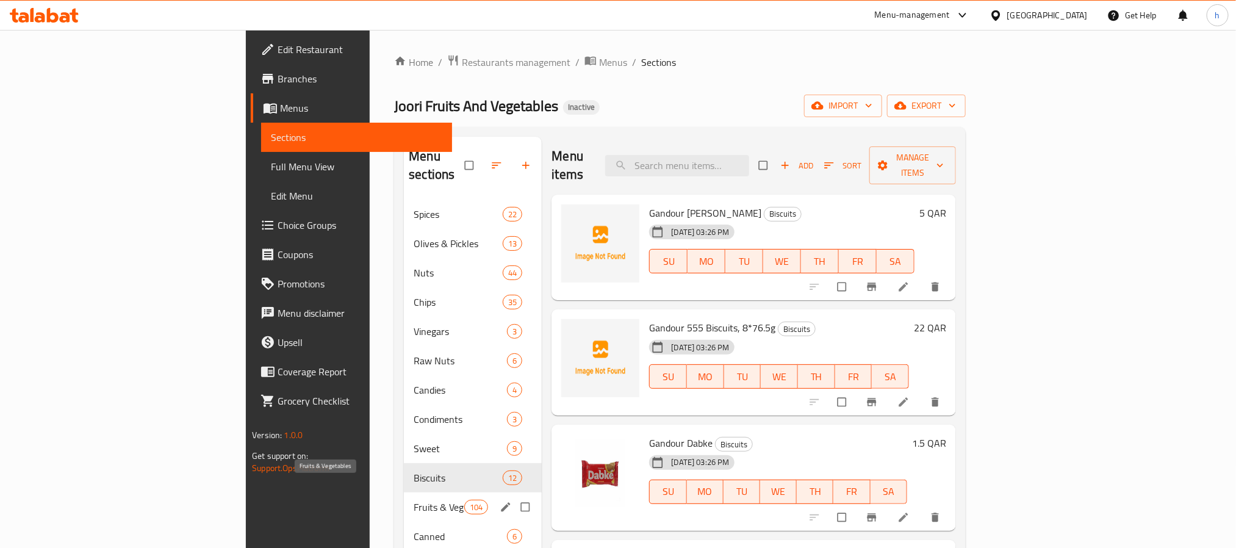
click at [414, 500] on span "Fruits & Vegetables" at bounding box center [439, 507] width 51 height 15
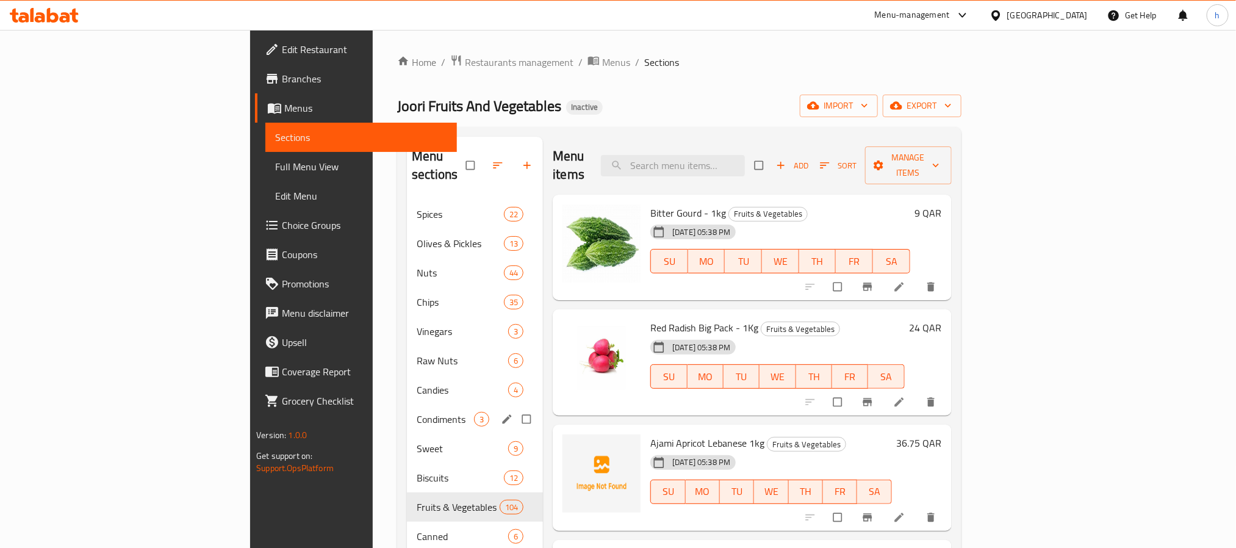
scroll to position [183, 0]
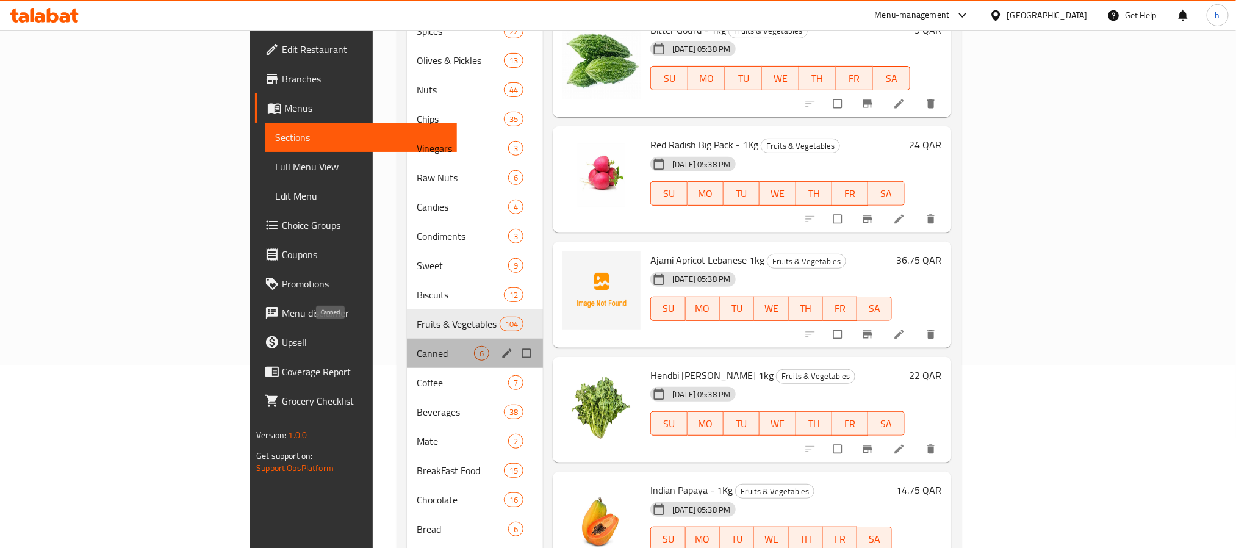
click at [417, 346] on span "Canned" at bounding box center [445, 353] width 57 height 15
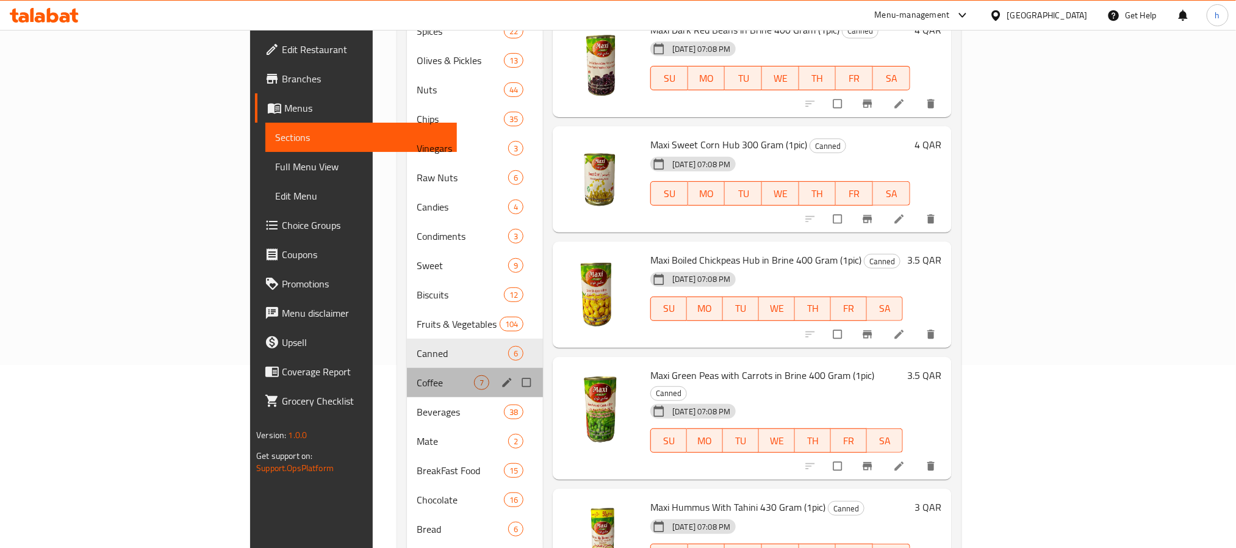
click at [407, 377] on div "Coffee 7" at bounding box center [475, 382] width 136 height 29
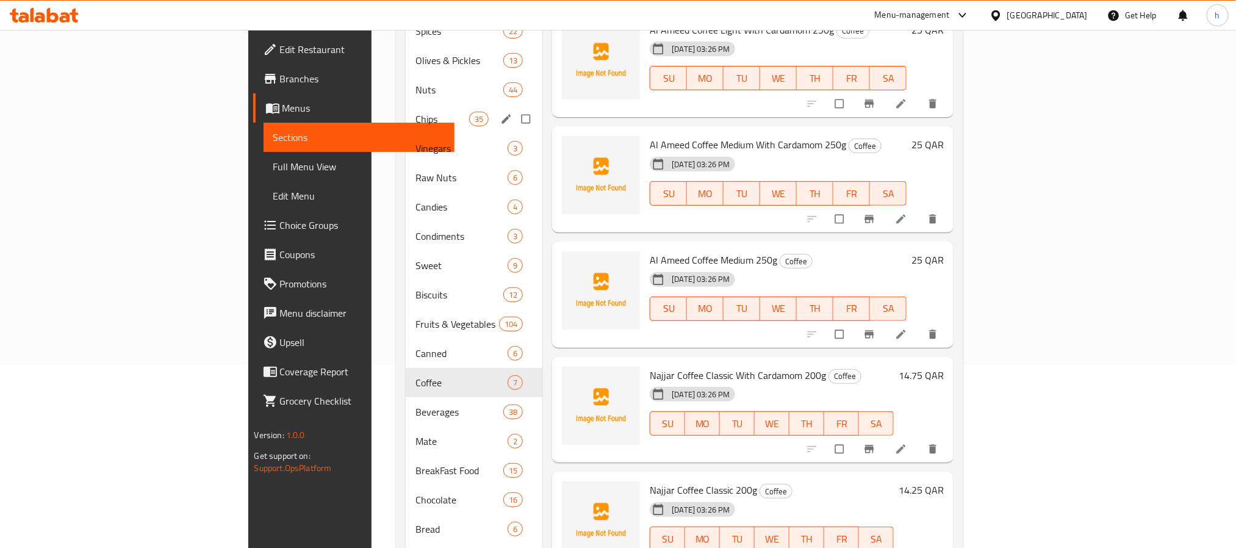
click at [415, 112] on span "Chips" at bounding box center [442, 119] width 54 height 15
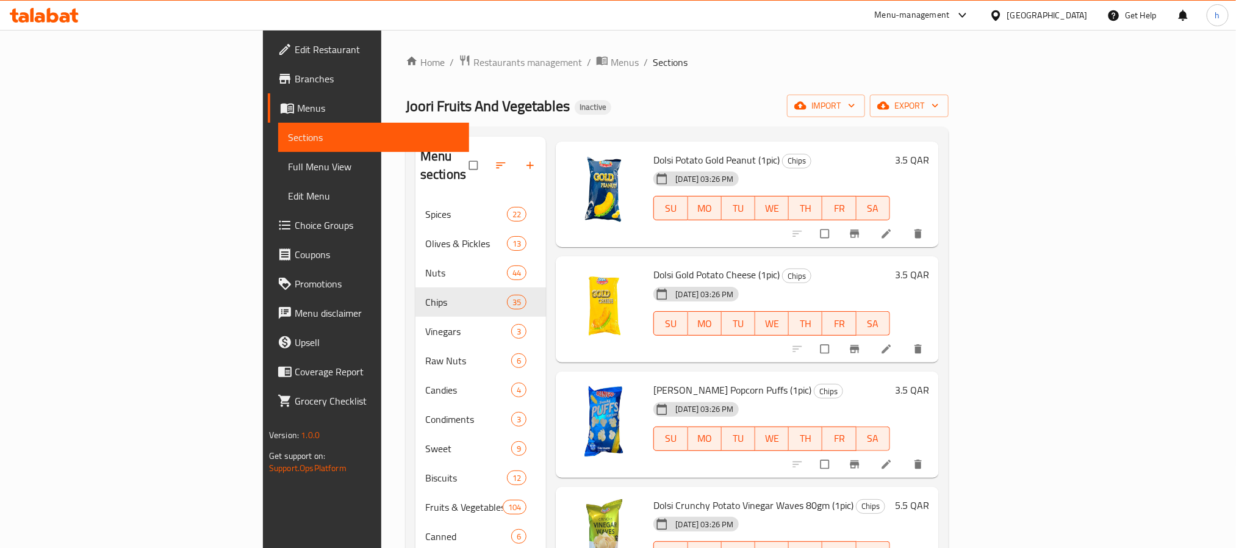
scroll to position [2104, 0]
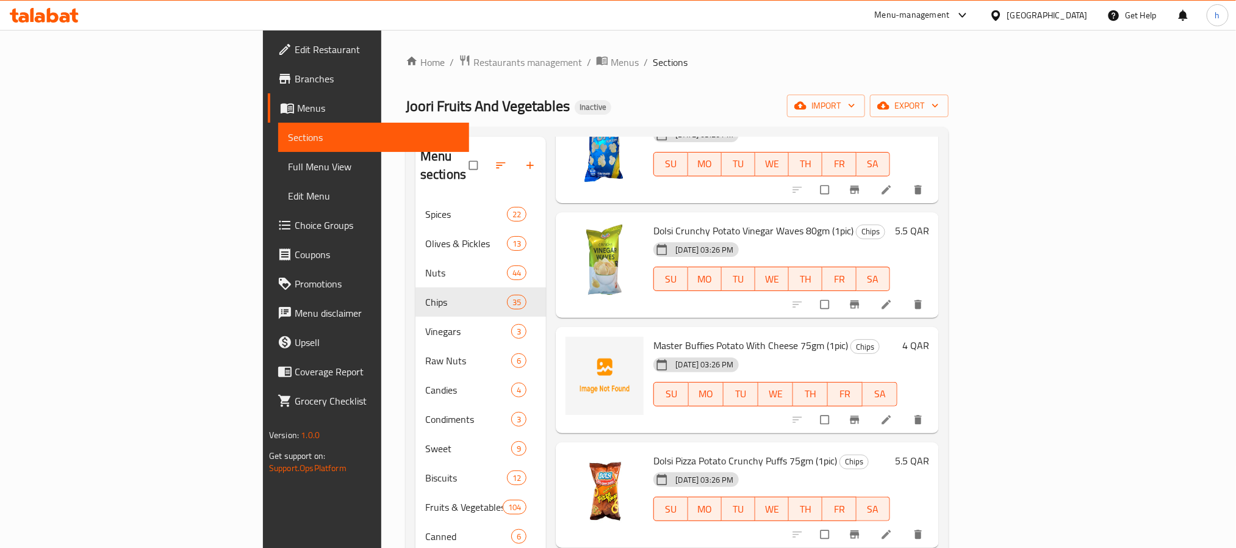
click at [701, 336] on span "Master Buffies Potato With Cheese 75gm (1pic)" at bounding box center [750, 345] width 195 height 18
click at [809, 90] on div "Home / Restaurants management / Menus / Sections Joori Fruits And Vegetables In…" at bounding box center [677, 456] width 543 height 804
click at [748, 127] on div "Menu sections Spices 22 Olives & Pickles 13 Nuts 44 Chips 35 Vinegars 3 Raw Nut…" at bounding box center [677, 492] width 543 height 731
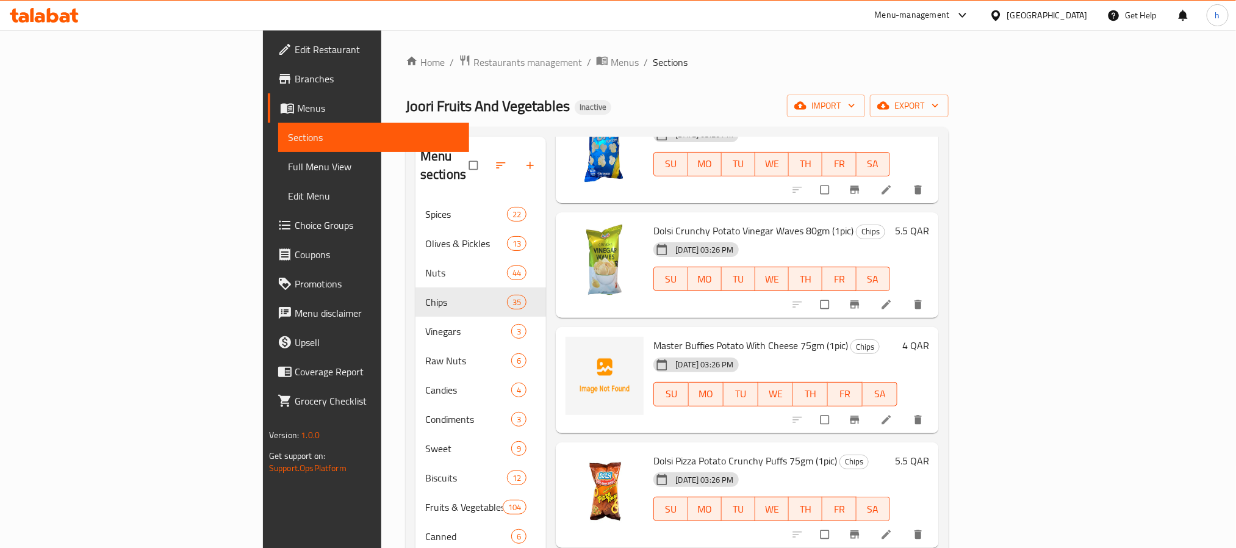
click at [653, 336] on span "Master Buffies Potato With Cheese 75gm (1pic)" at bounding box center [750, 345] width 195 height 18
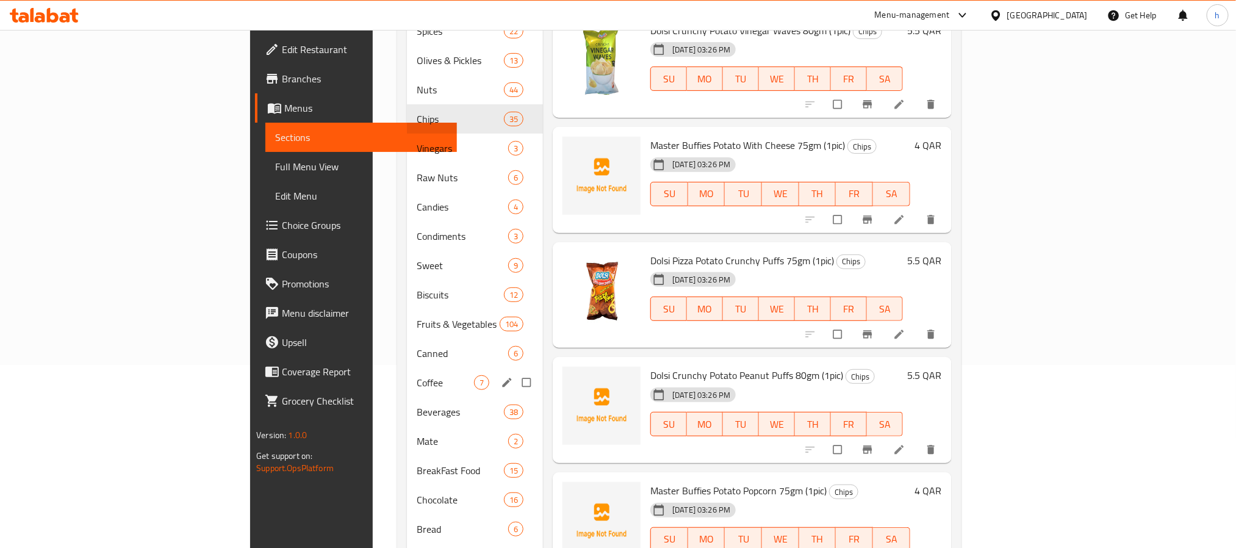
scroll to position [274, 0]
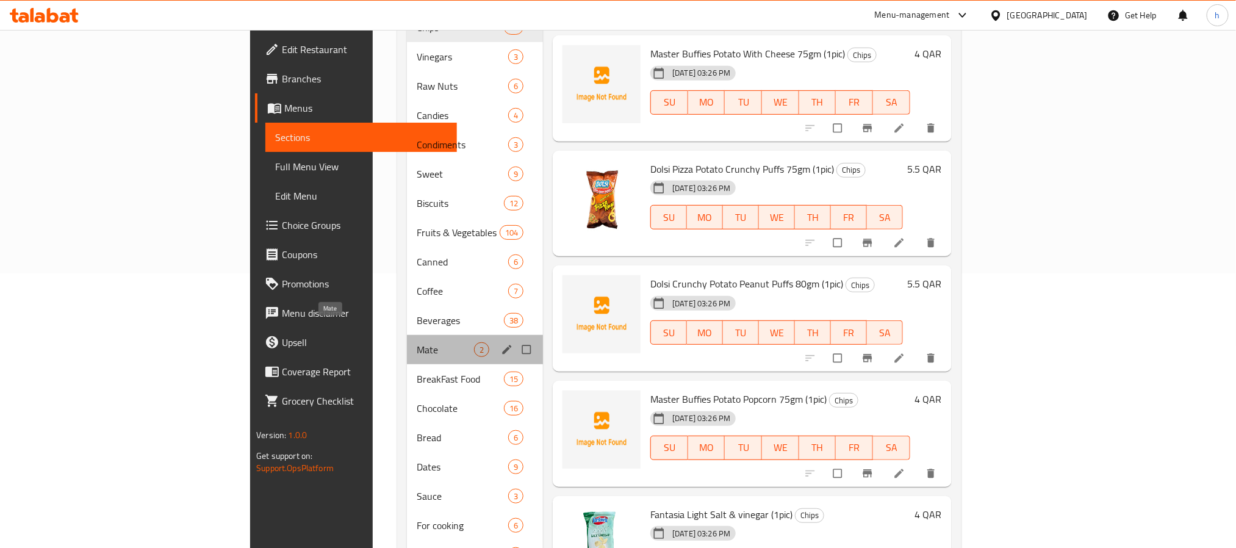
click at [417, 342] on span "Mate" at bounding box center [445, 349] width 57 height 15
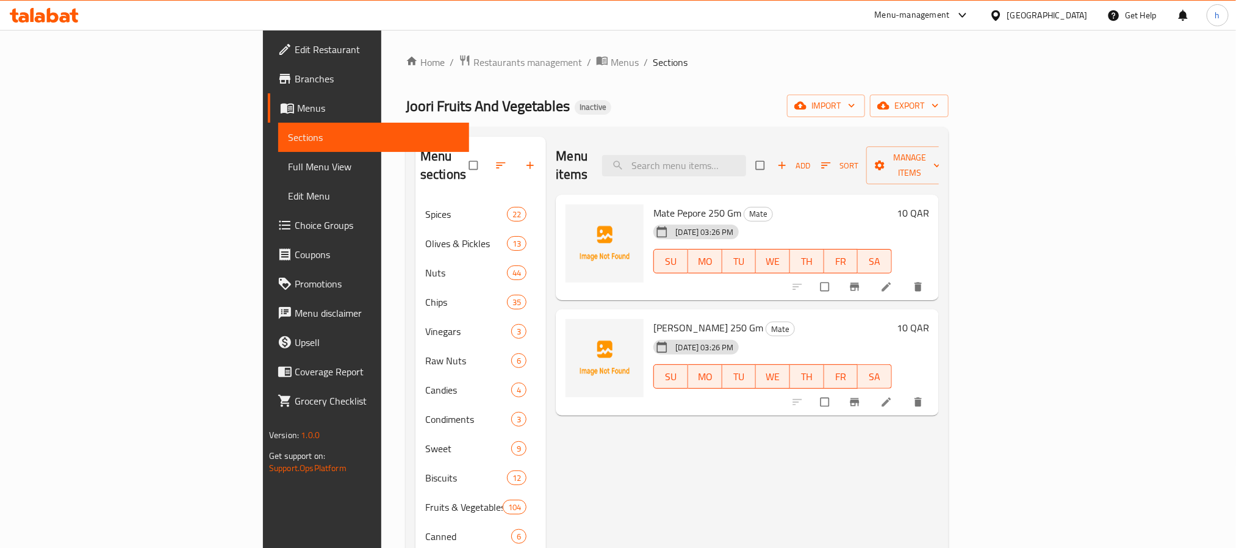
click at [653, 204] on span "Mate Pepore 250 Gm" at bounding box center [697, 213] width 88 height 18
click at [653, 318] on span "[PERSON_NAME] 250 Gm" at bounding box center [708, 327] width 110 height 18
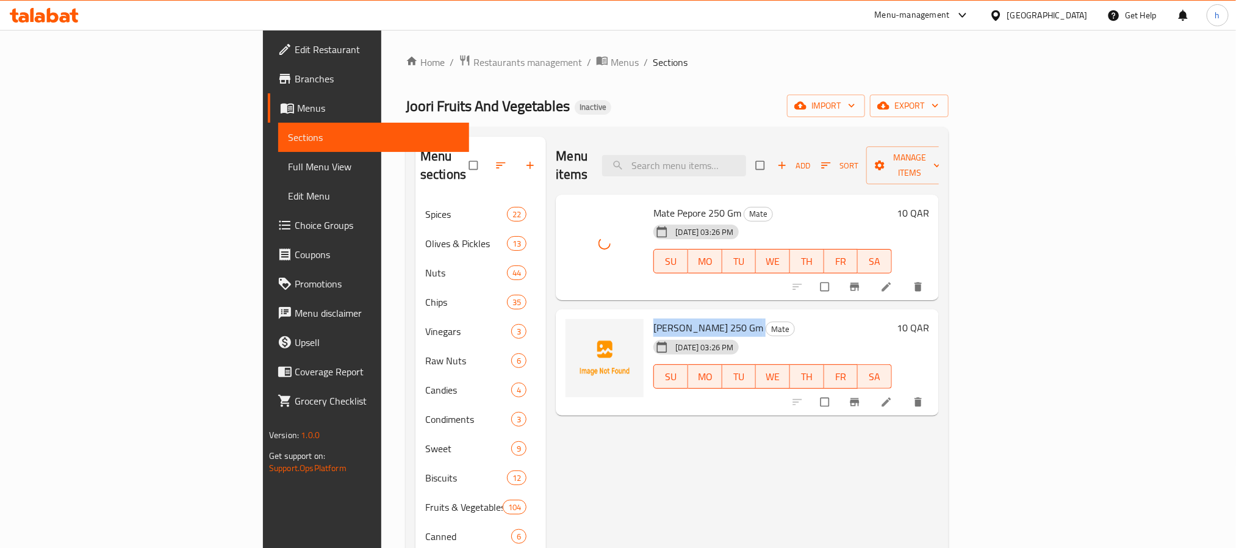
click at [653, 318] on span "[PERSON_NAME] 250 Gm" at bounding box center [708, 327] width 110 height 18
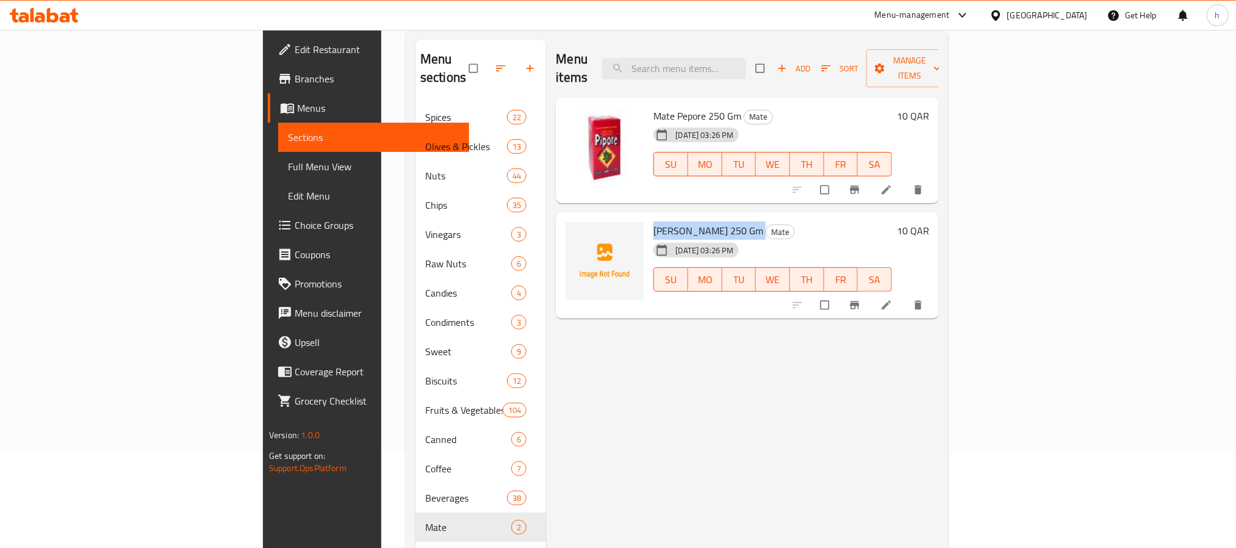
scroll to position [91, 0]
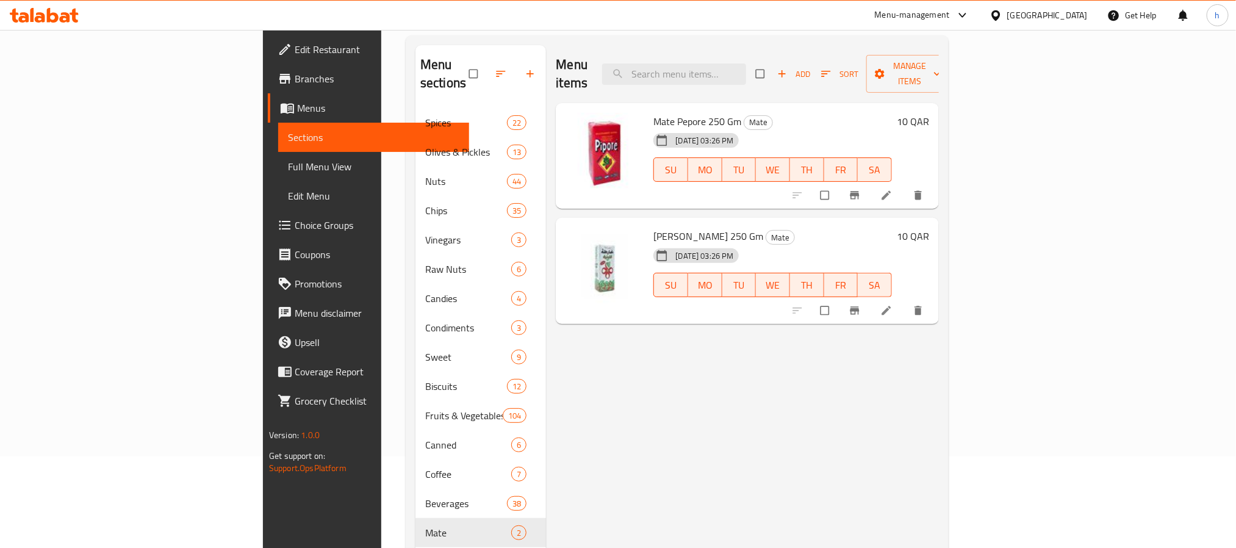
click at [615, 412] on div "Menu items Add Sort Manage items Mate Pepore 250 Gm Mate [DATE] 03:26 PM SU MO …" at bounding box center [742, 401] width 392 height 712
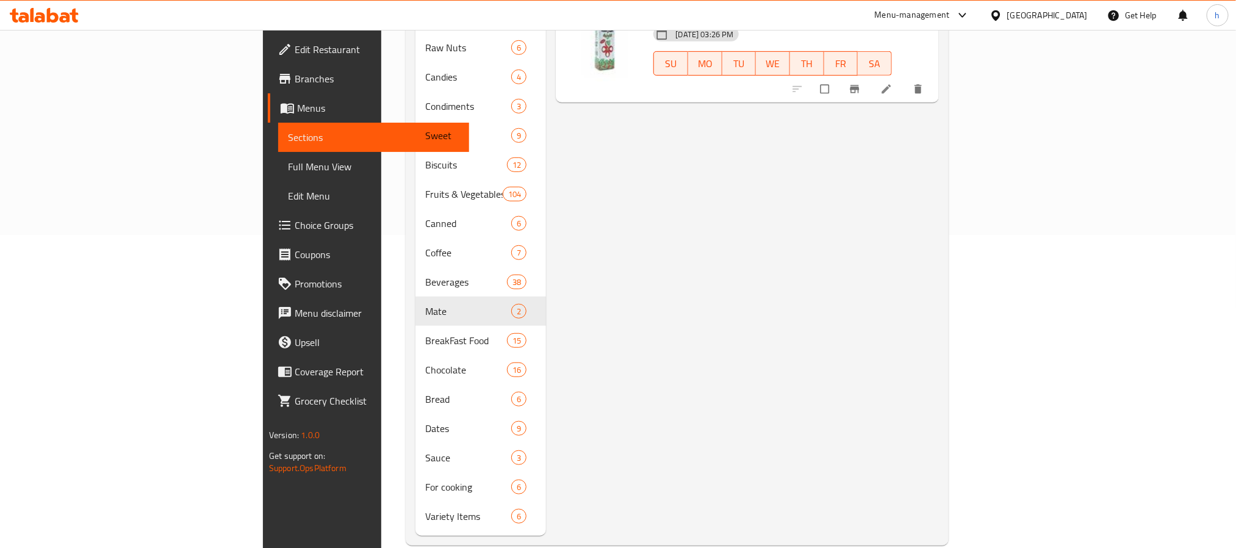
scroll to position [315, 0]
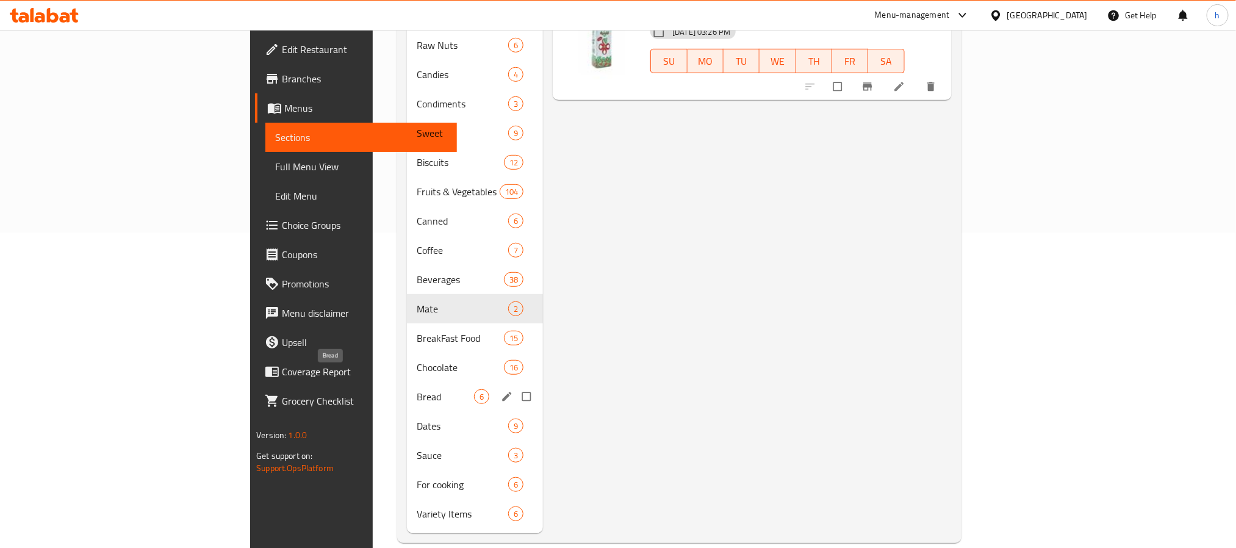
click at [417, 389] on span "Bread" at bounding box center [445, 396] width 57 height 15
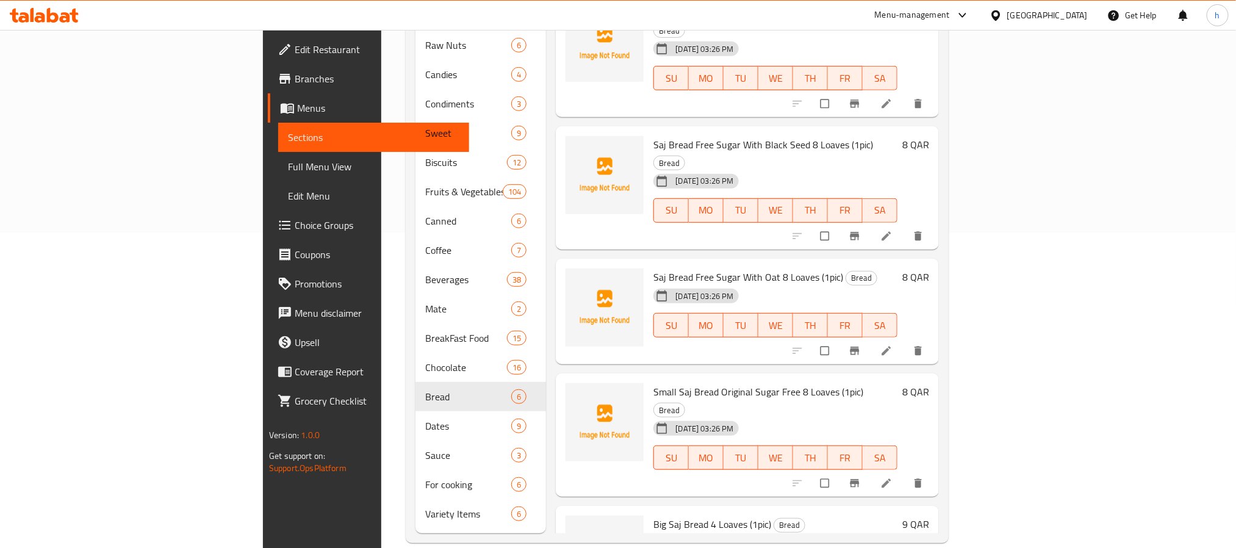
click at [723, 313] on button "MO" at bounding box center [706, 325] width 35 height 24
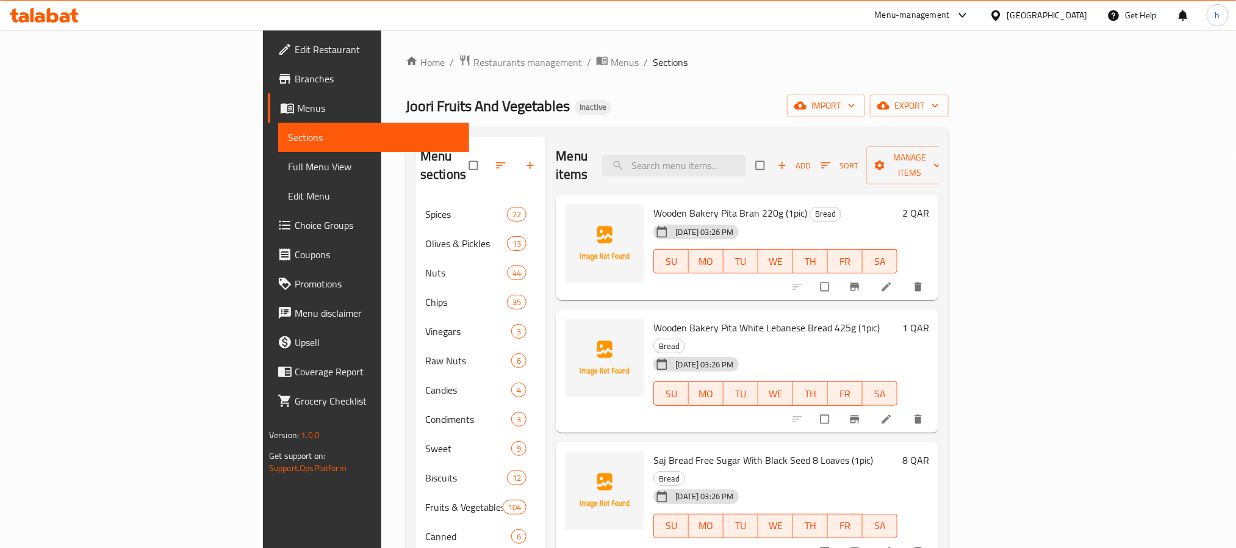
click at [670, 204] on span "Wooden Bakery Pita Bran 220g (1pic)" at bounding box center [730, 213] width 154 height 18
drag, startPoint x: 63, startPoint y: 171, endPoint x: 105, endPoint y: 188, distance: 45.7
click at [288, 171] on span "Full Menu View" at bounding box center [373, 166] width 171 height 15
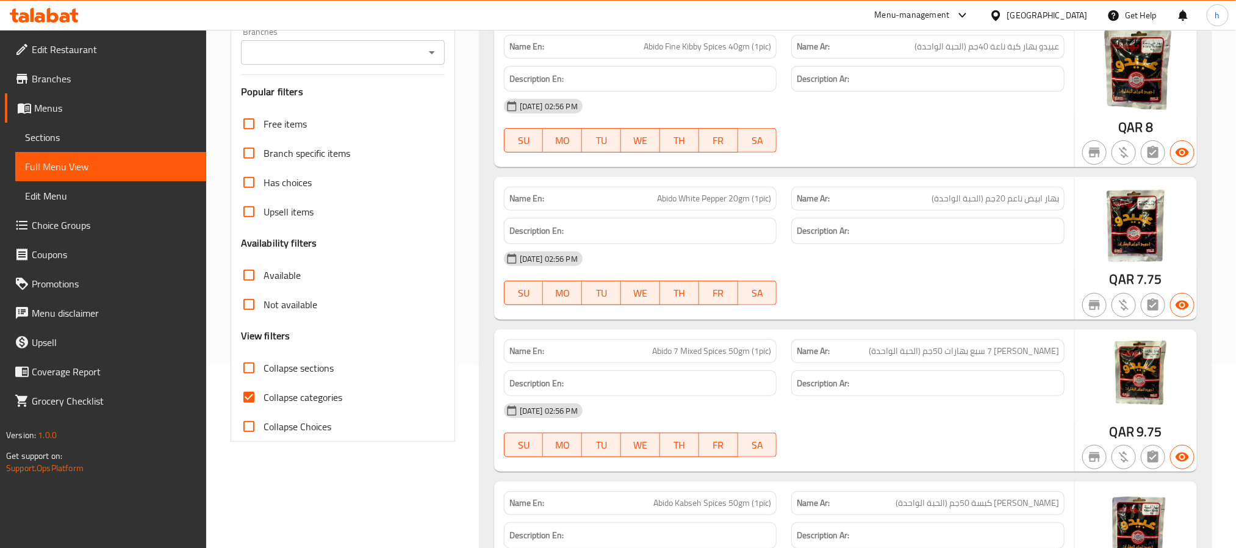
scroll to position [274, 0]
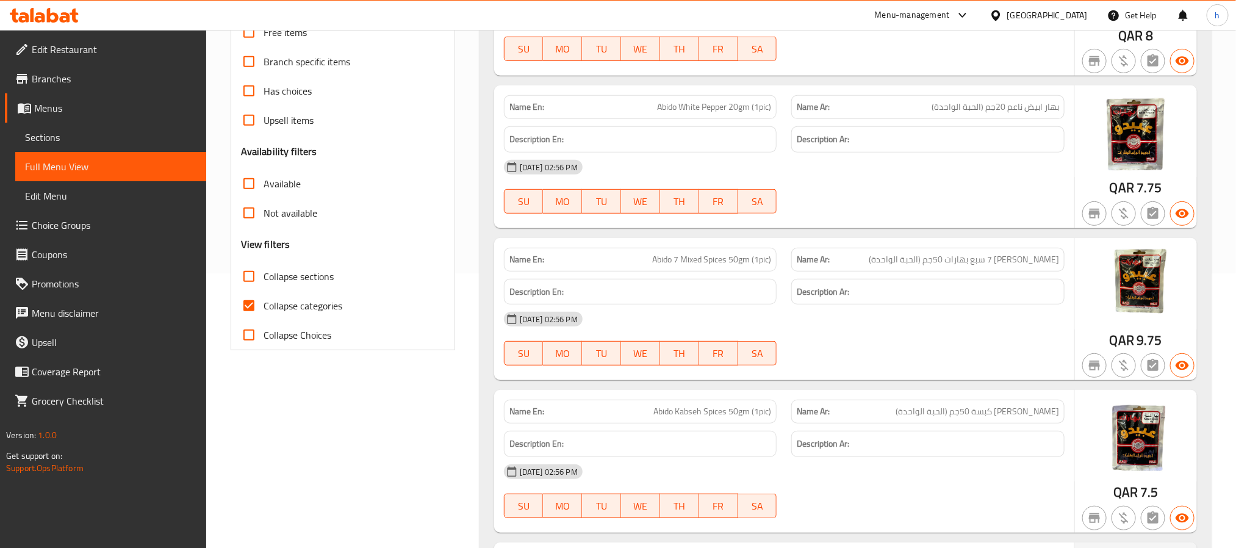
click at [246, 335] on input "Collapse Choices" at bounding box center [248, 334] width 29 height 29
checkbox input "true"
click at [248, 275] on input "Collapse sections" at bounding box center [248, 276] width 29 height 29
checkbox input "true"
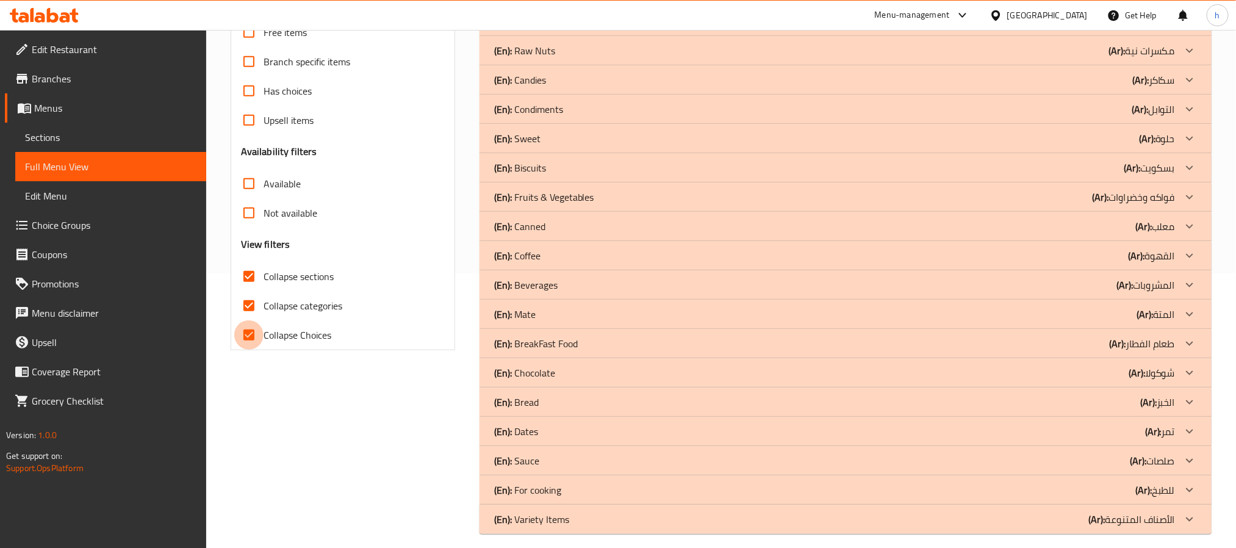
click at [249, 339] on input "Collapse Choices" at bounding box center [248, 334] width 29 height 29
checkbox input "false"
click at [251, 302] on input "Collapse categories" at bounding box center [248, 305] width 29 height 29
checkbox input "false"
click at [247, 277] on input "Collapse sections" at bounding box center [248, 276] width 29 height 29
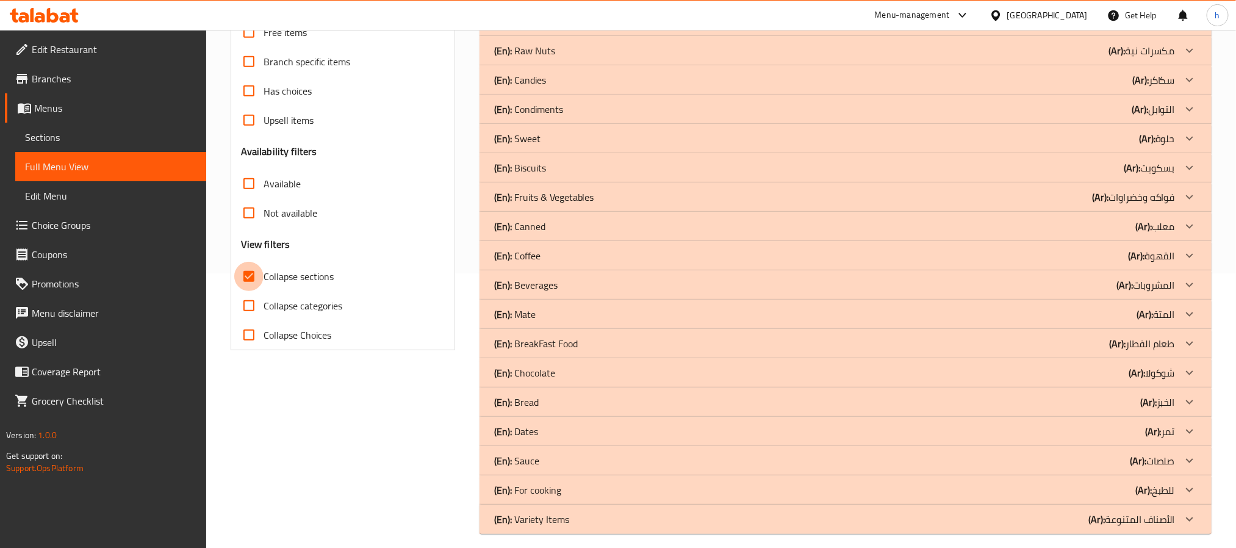
checkbox input "false"
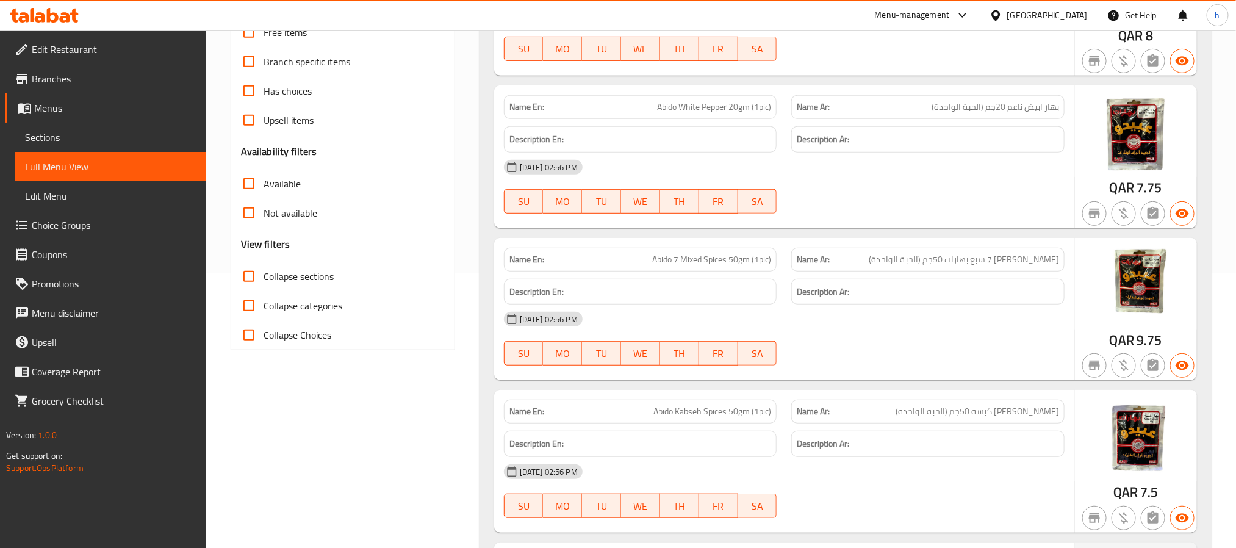
scroll to position [0, 0]
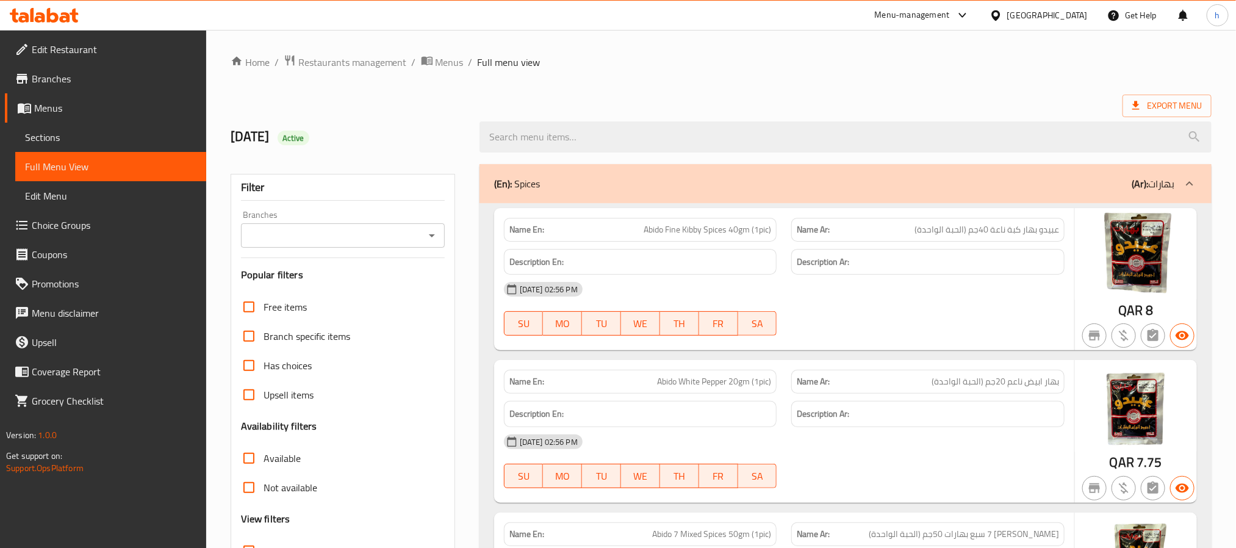
click at [1191, 183] on icon at bounding box center [1189, 183] width 15 height 15
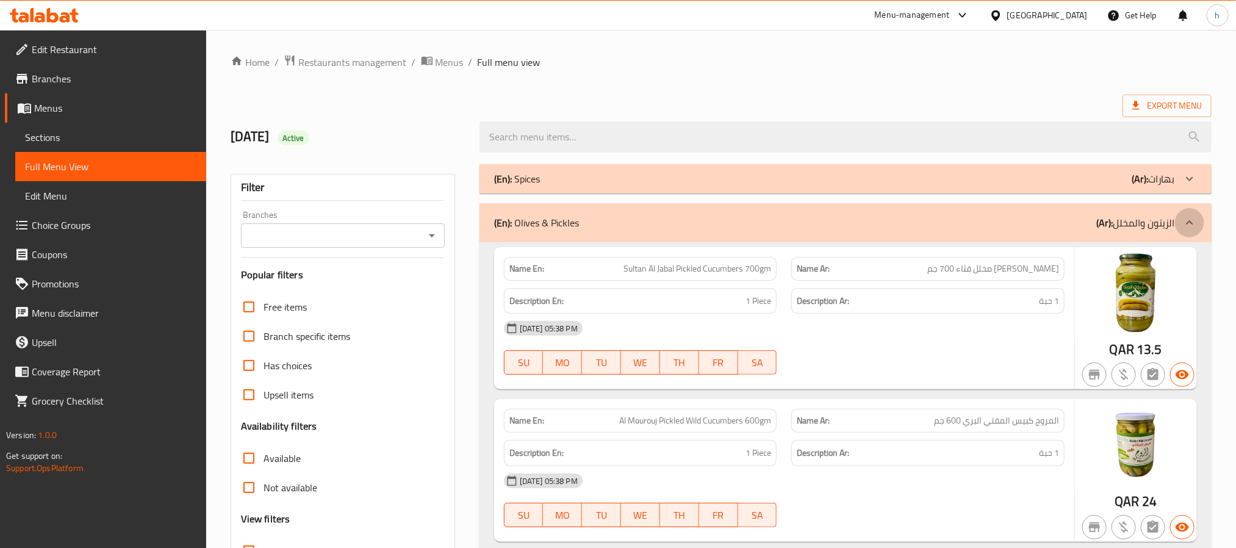
click at [1185, 224] on icon at bounding box center [1189, 222] width 15 height 15
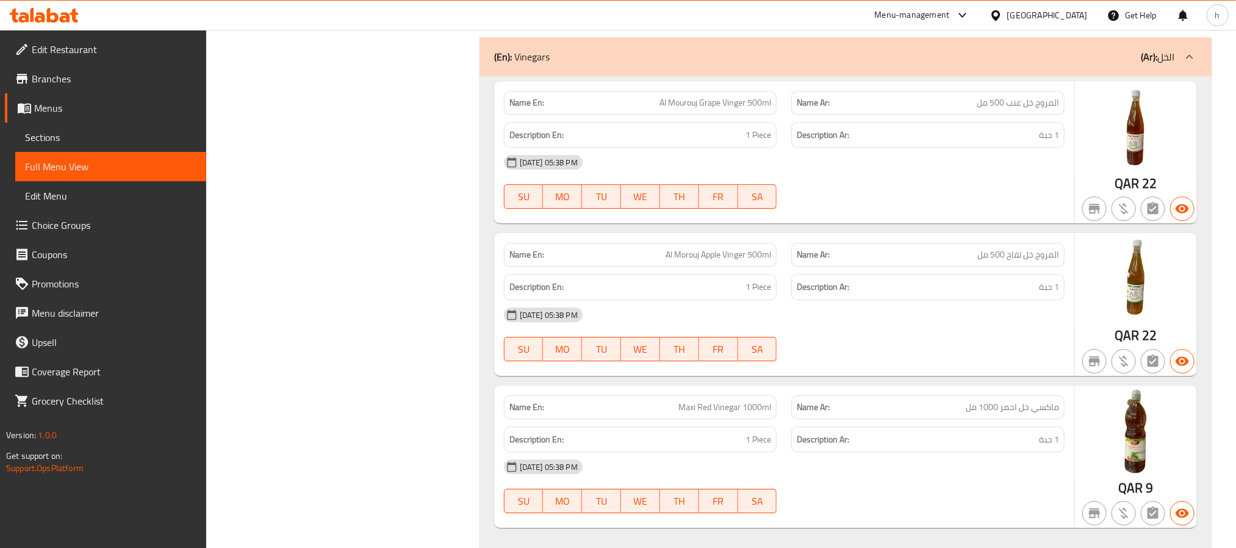
scroll to position [21776, 0]
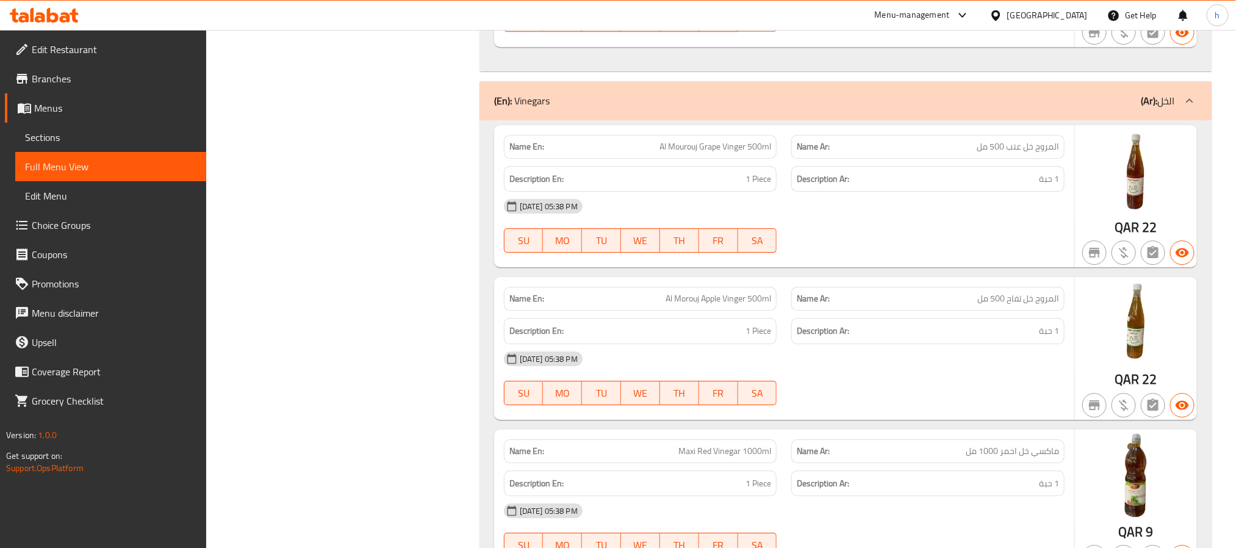
click at [1188, 108] on icon at bounding box center [1189, 100] width 15 height 15
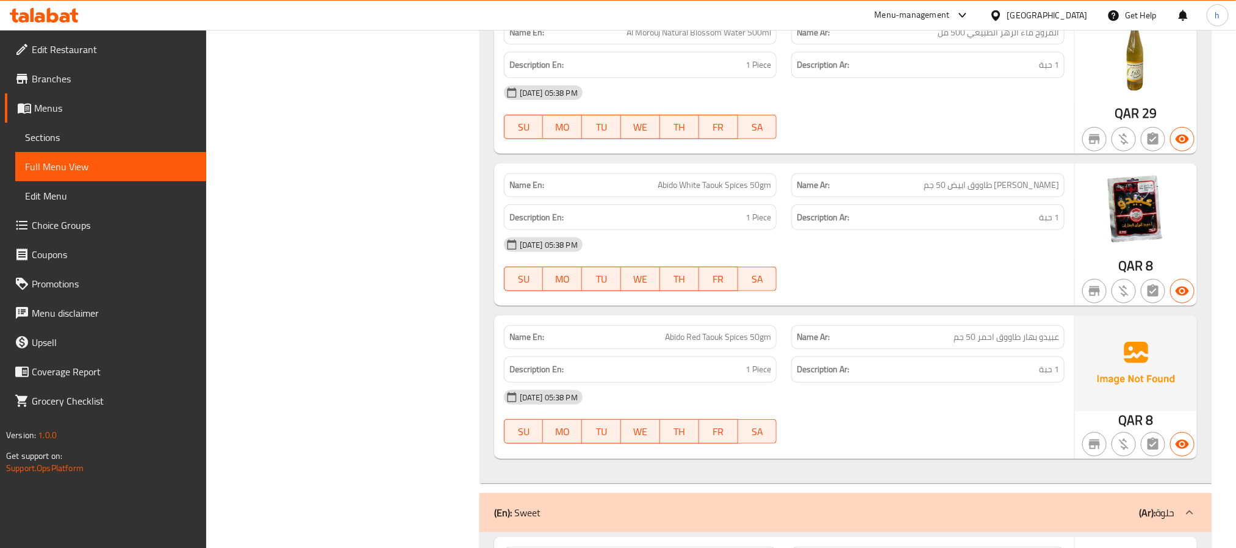
scroll to position [24979, 0]
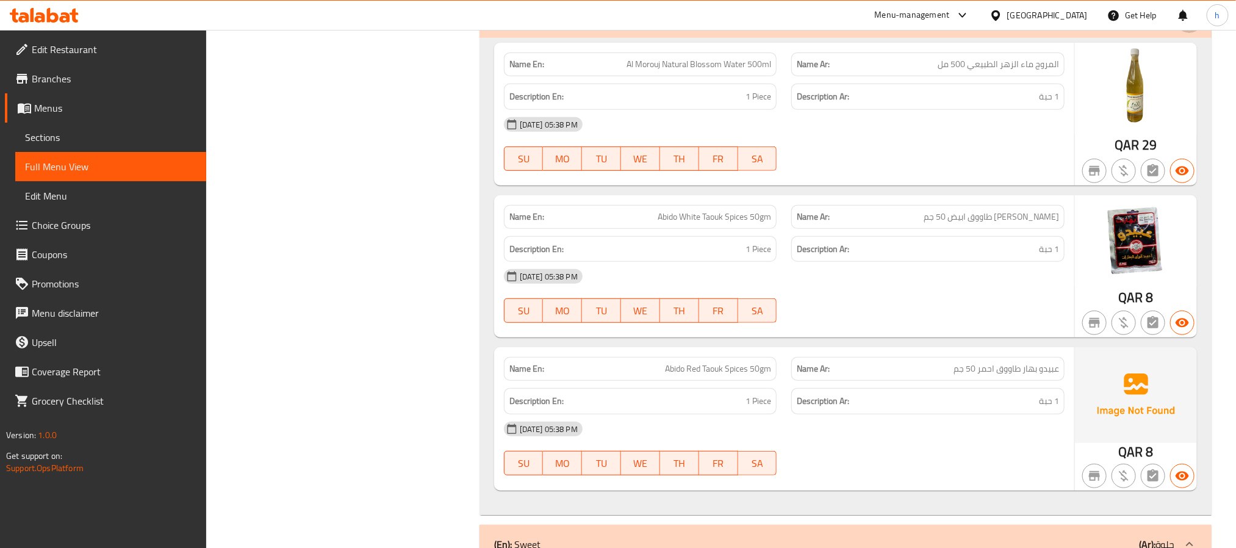
click at [1196, 26] on icon at bounding box center [1189, 18] width 15 height 15
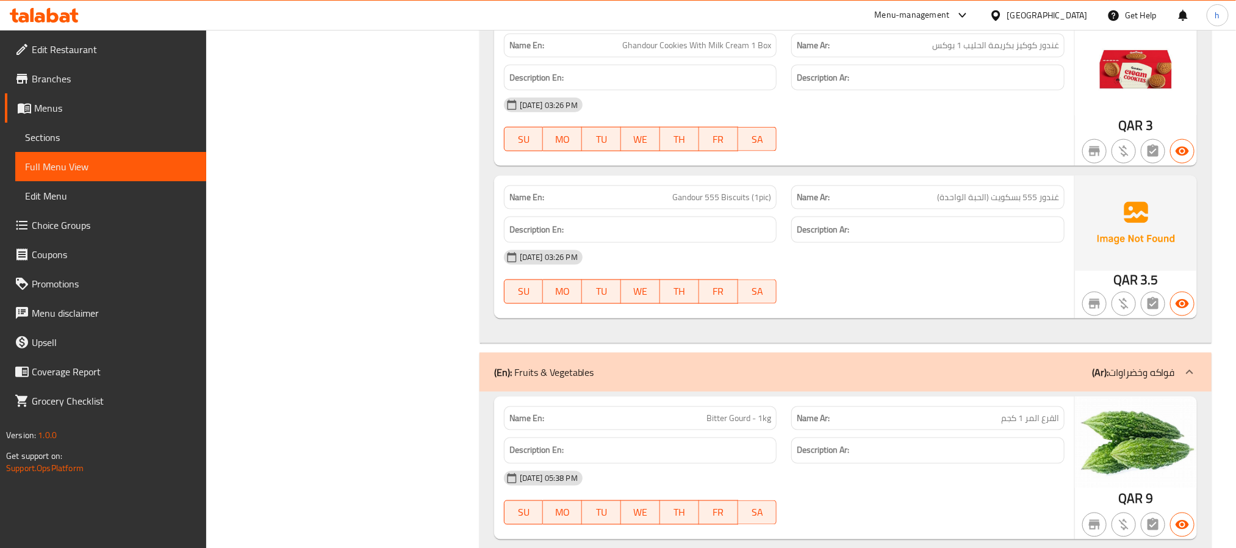
scroll to position [28364, 0]
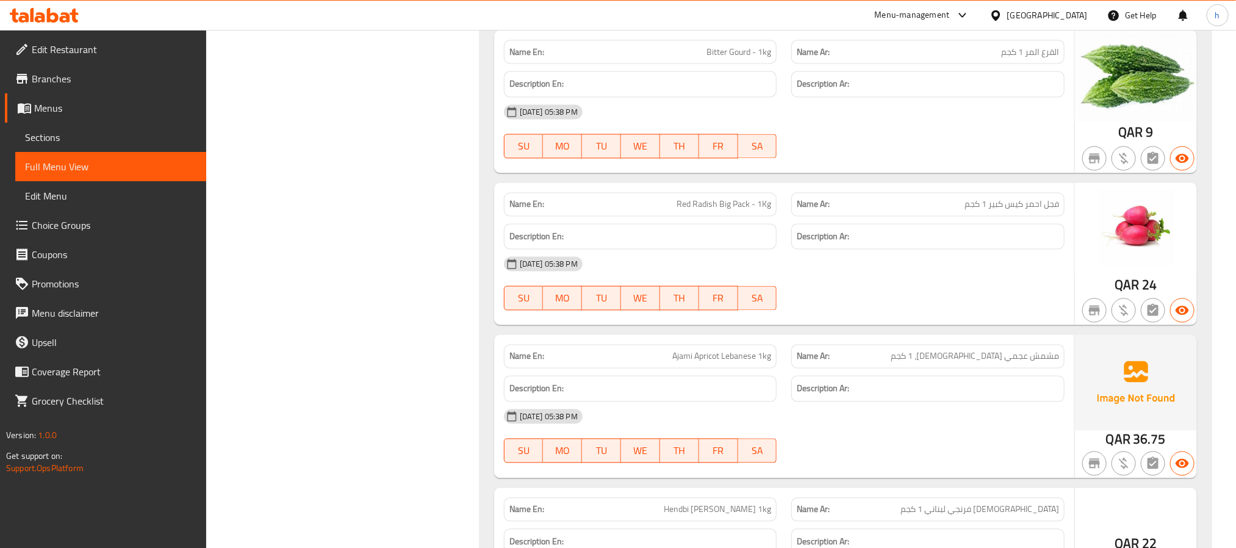
drag, startPoint x: 1186, startPoint y: 181, endPoint x: 816, endPoint y: 312, distance: 392.0
click at [1186, 13] on icon at bounding box center [1189, 6] width 15 height 15
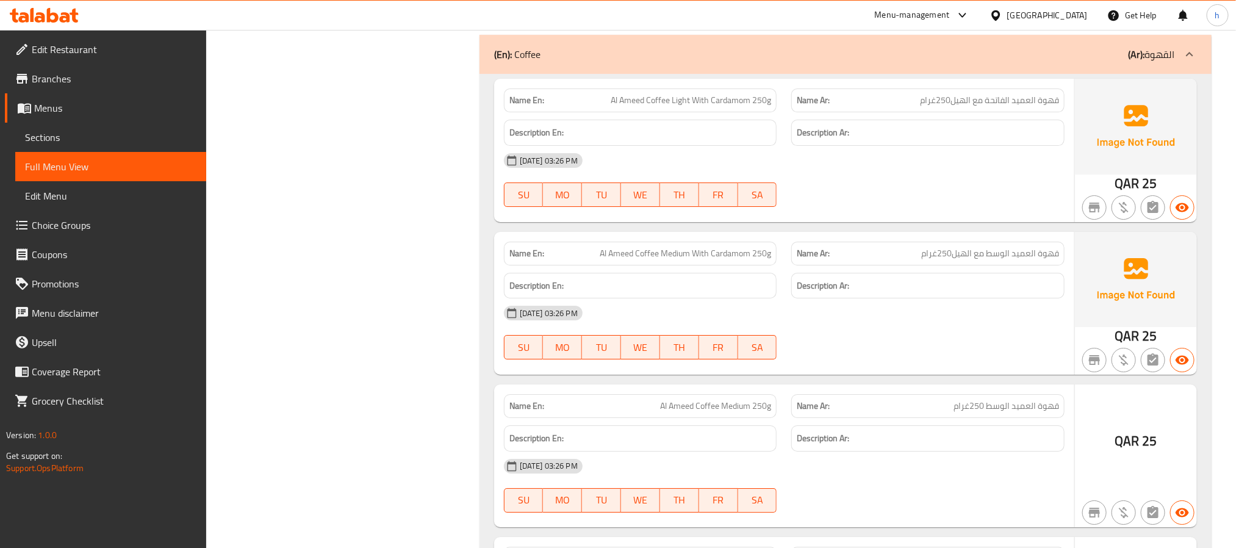
scroll to position [29370, 0]
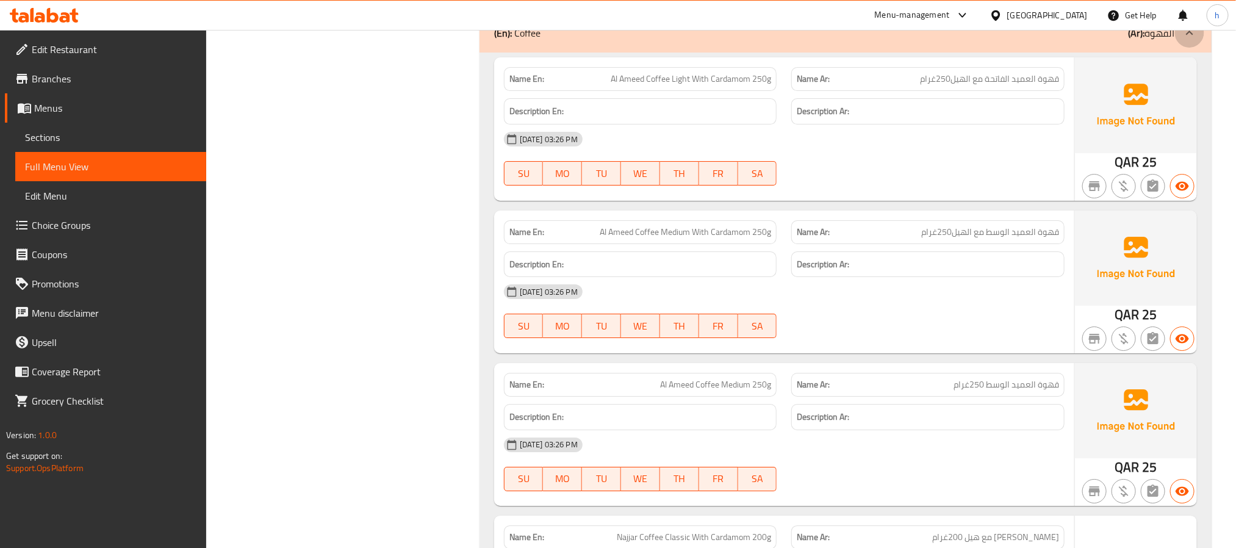
click at [1192, 40] on icon at bounding box center [1189, 33] width 15 height 15
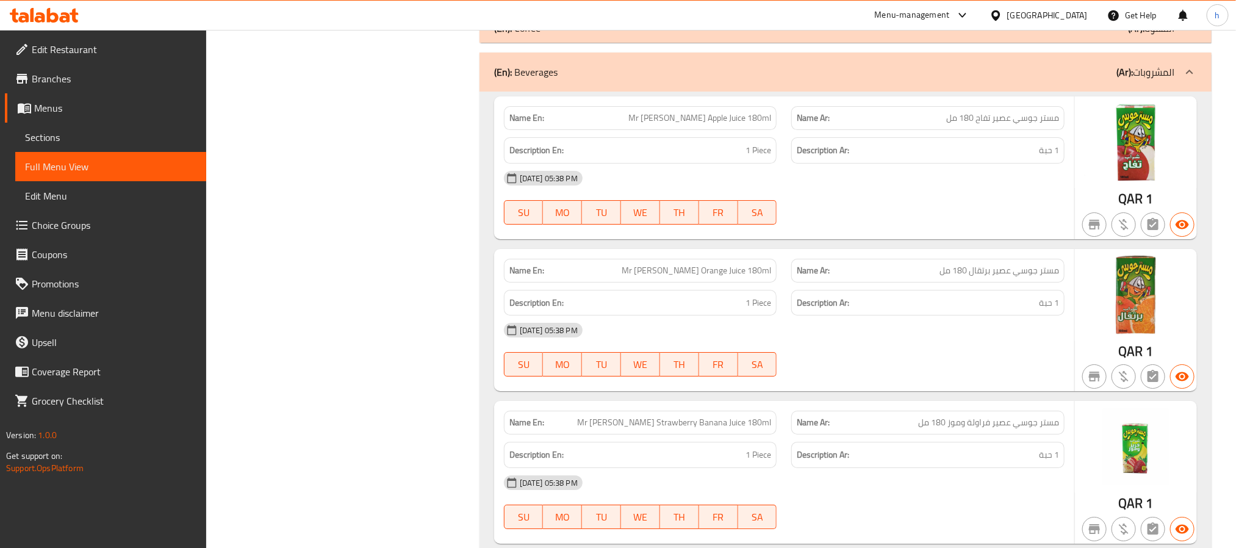
click at [1195, 79] on icon at bounding box center [1189, 72] width 15 height 15
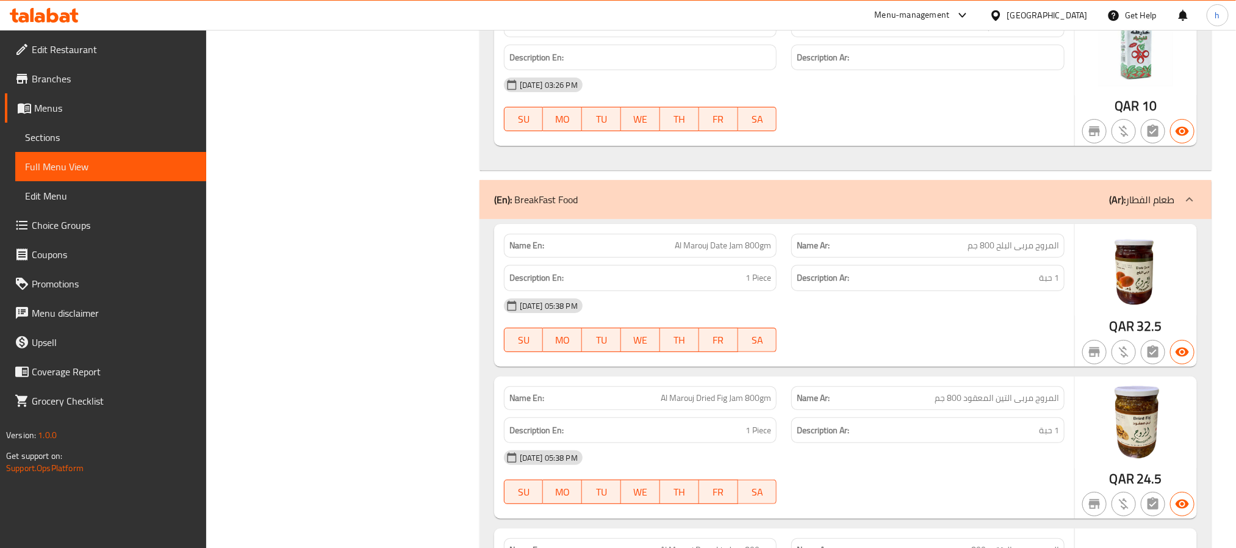
scroll to position [29736, 0]
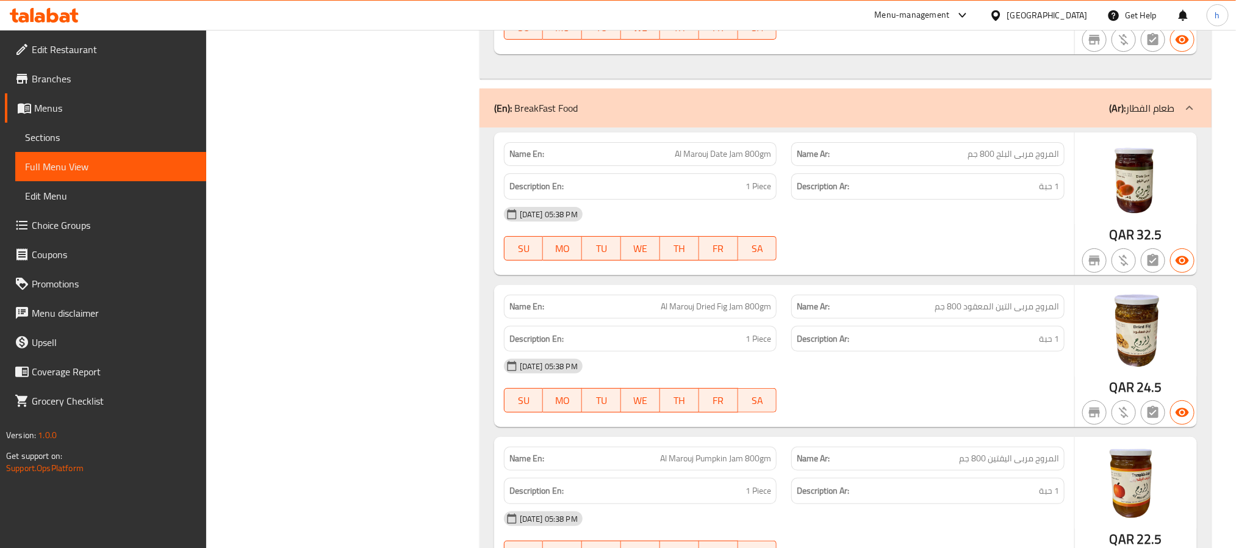
click at [1191, 115] on icon at bounding box center [1189, 108] width 15 height 15
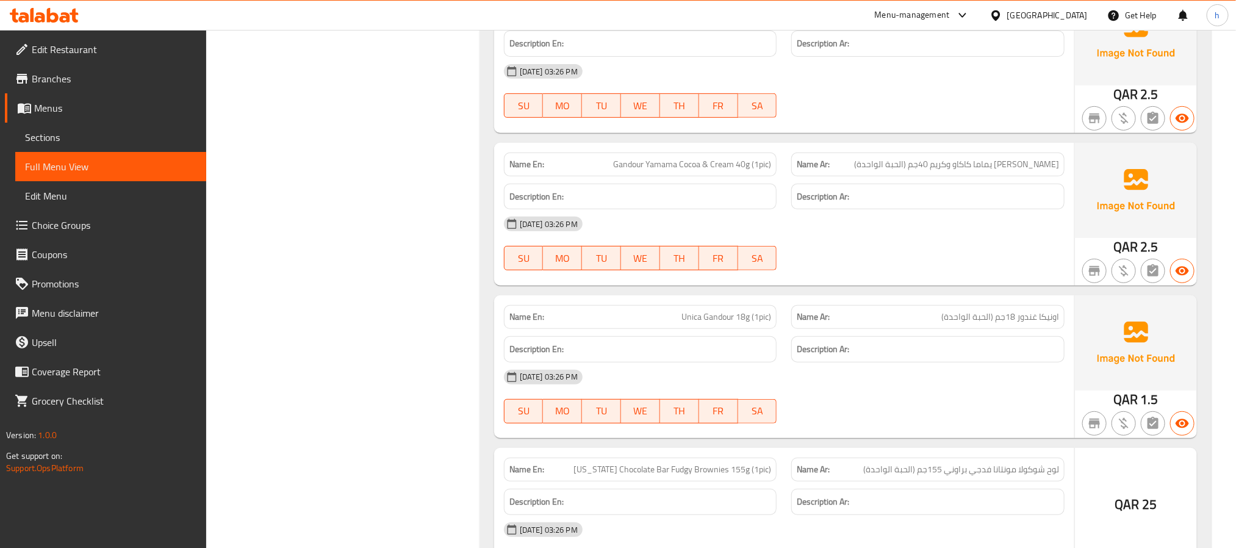
scroll to position [29919, 0]
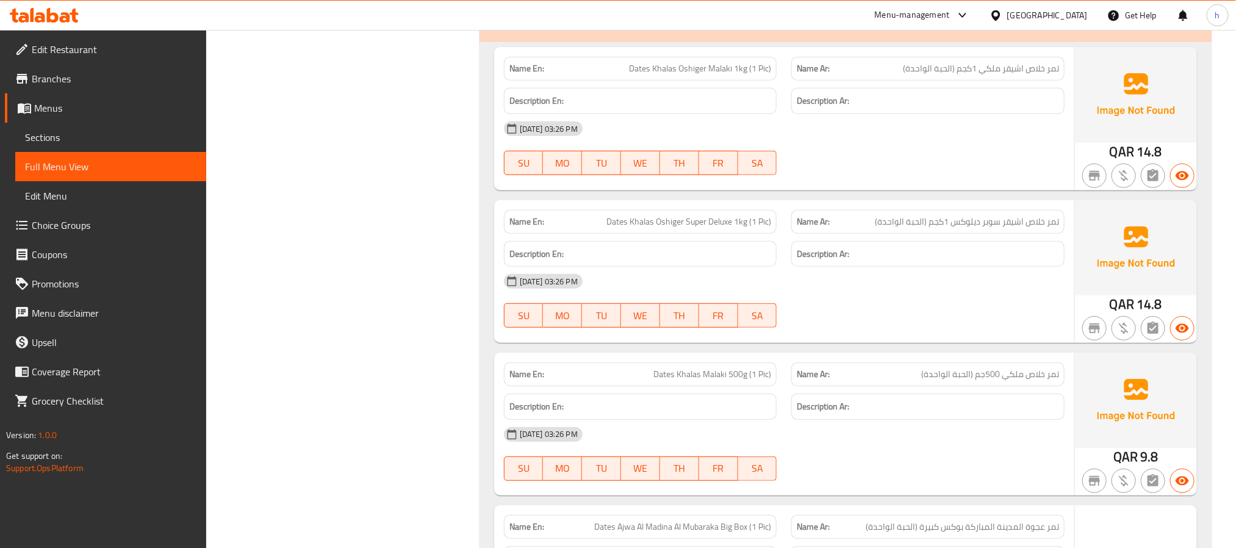
click at [1188, 24] on icon at bounding box center [1189, 22] width 7 height 4
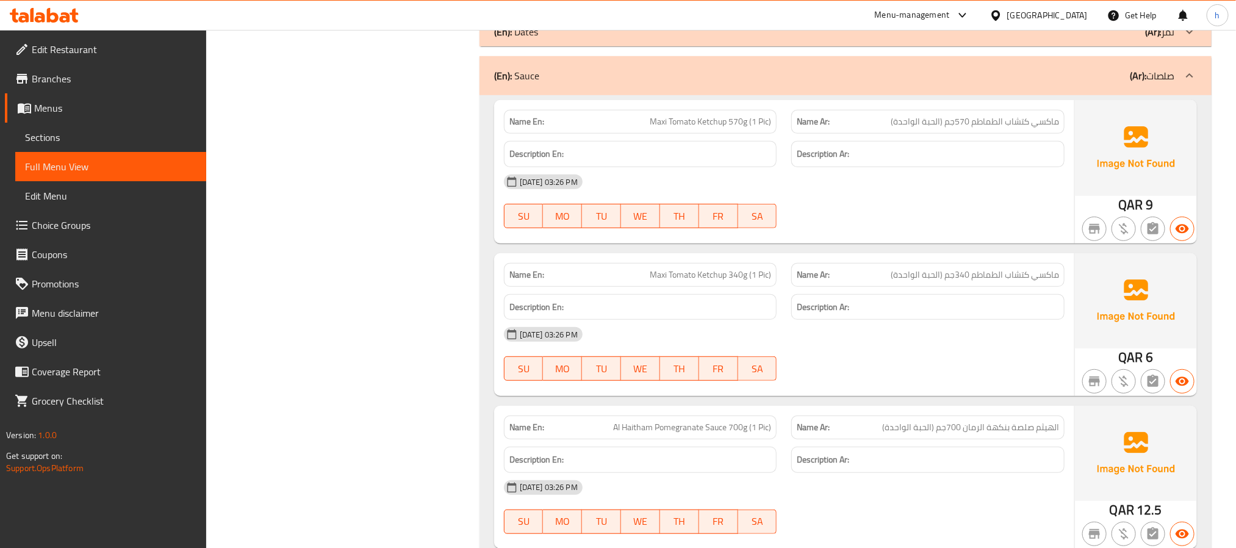
scroll to position [29804, 0]
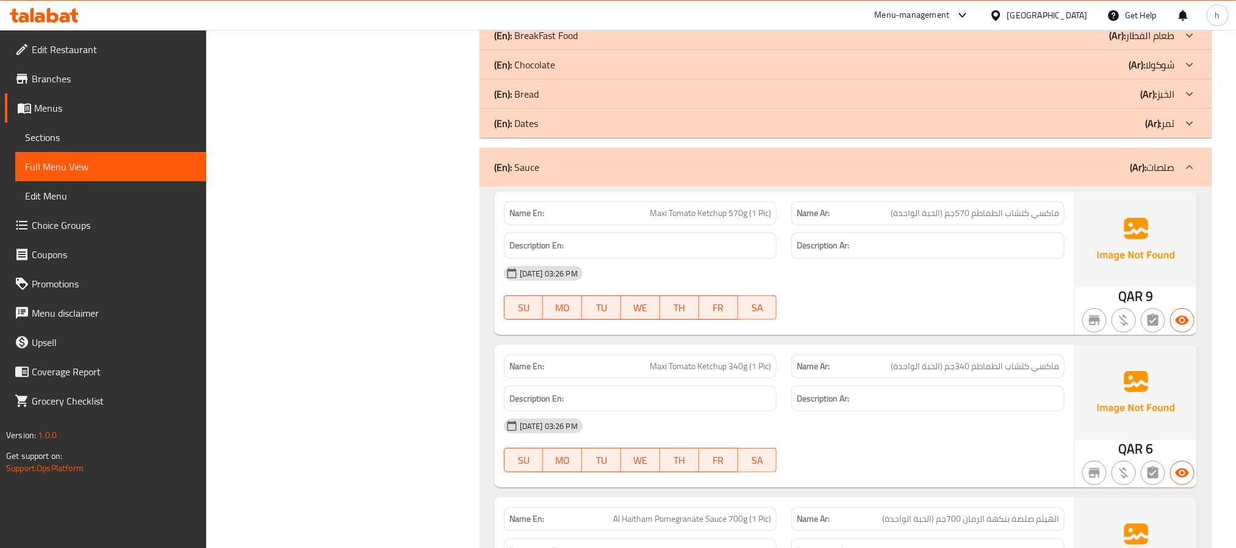
click at [1185, 131] on icon at bounding box center [1189, 123] width 15 height 15
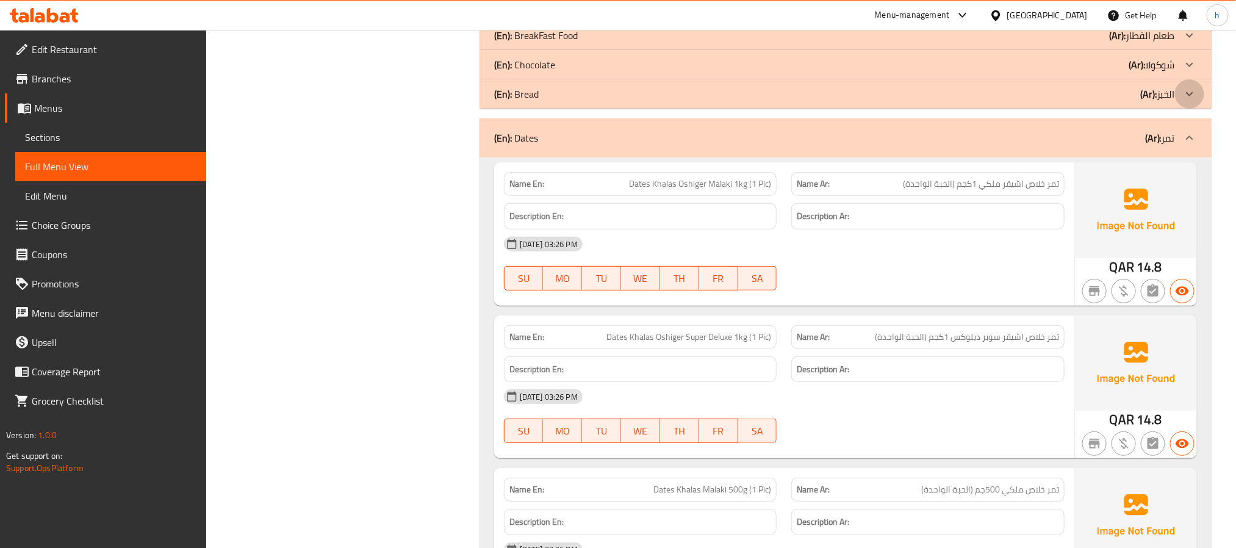
click at [1188, 101] on icon at bounding box center [1189, 94] width 15 height 15
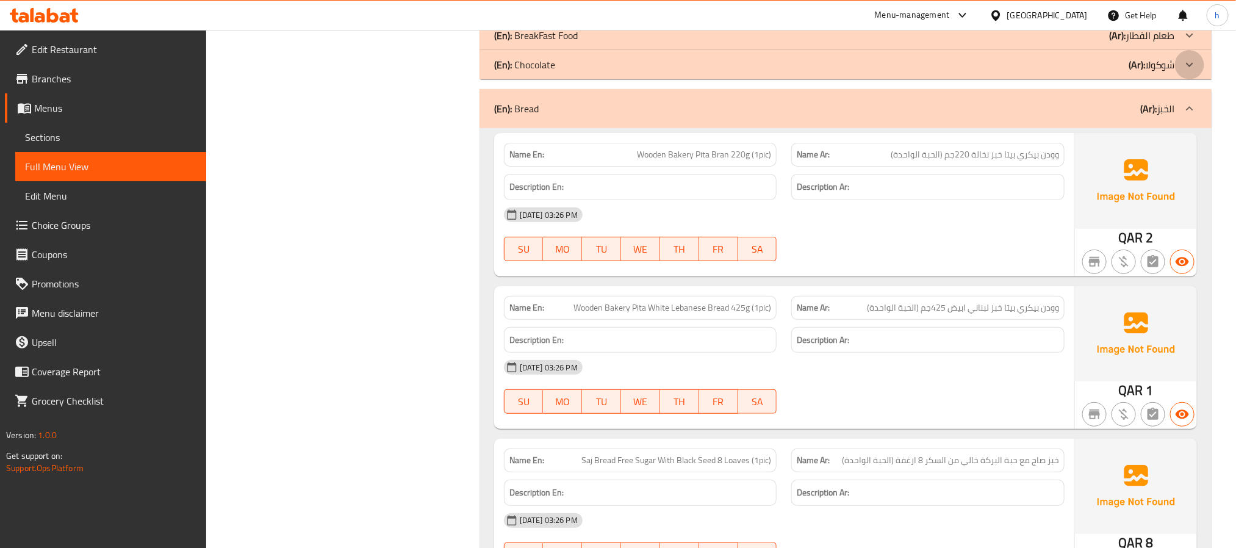
click at [1189, 67] on icon at bounding box center [1189, 65] width 7 height 4
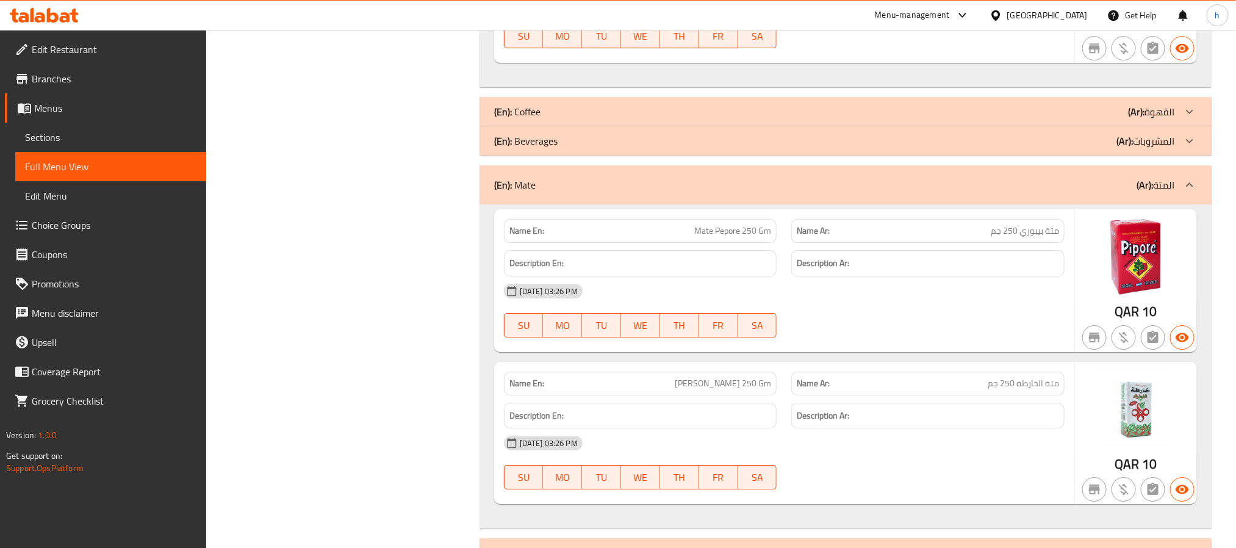
scroll to position [29255, 0]
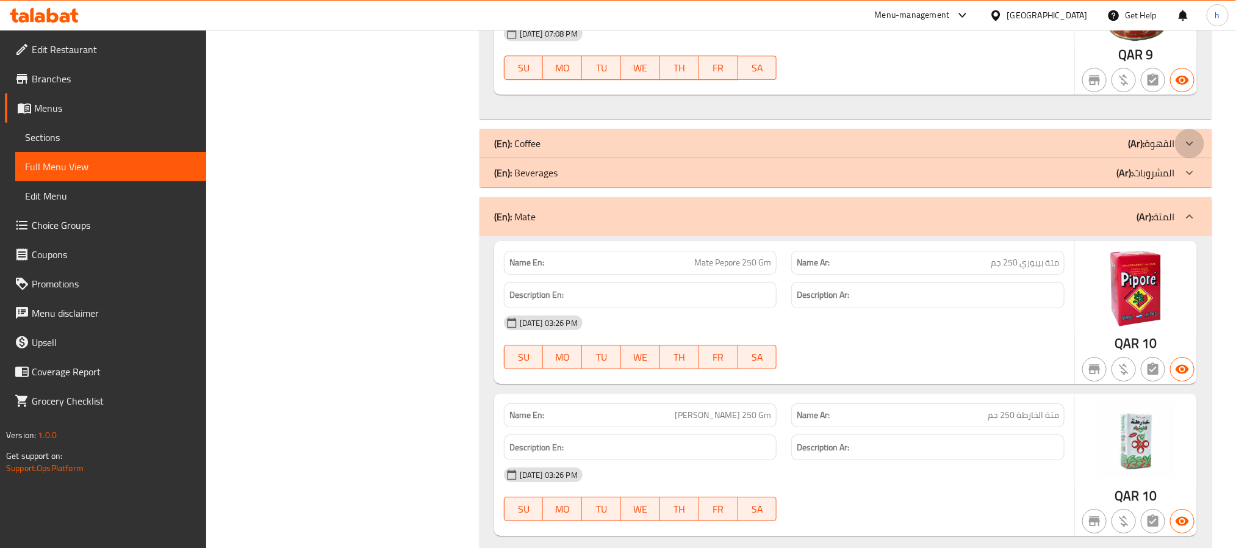
click at [1191, 151] on icon at bounding box center [1189, 143] width 15 height 15
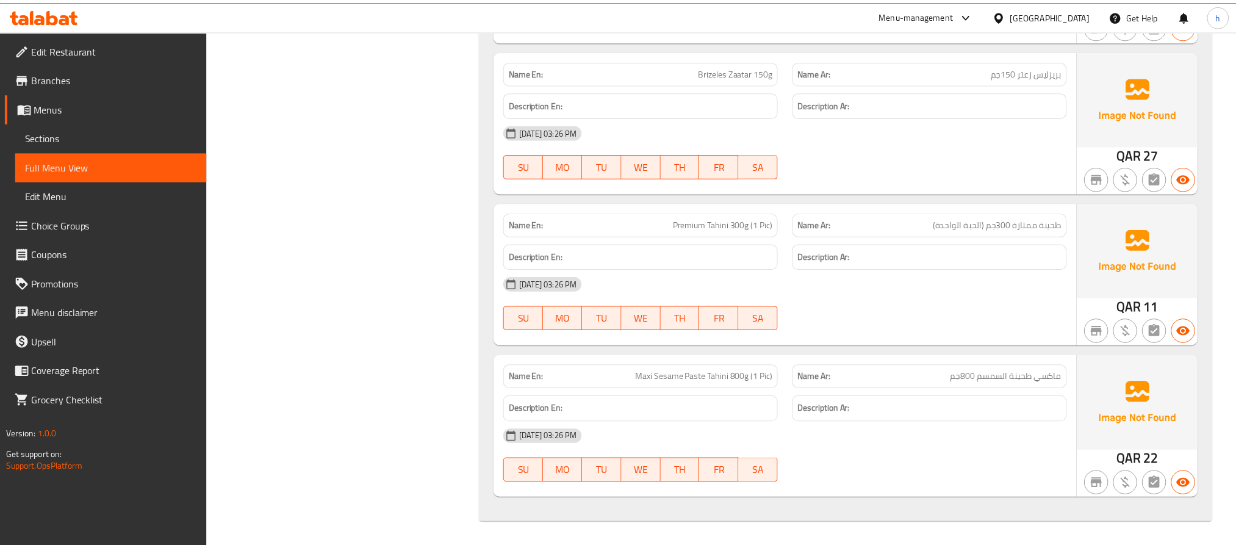
scroll to position [0, 0]
